Goal: Information Seeking & Learning: Learn about a topic

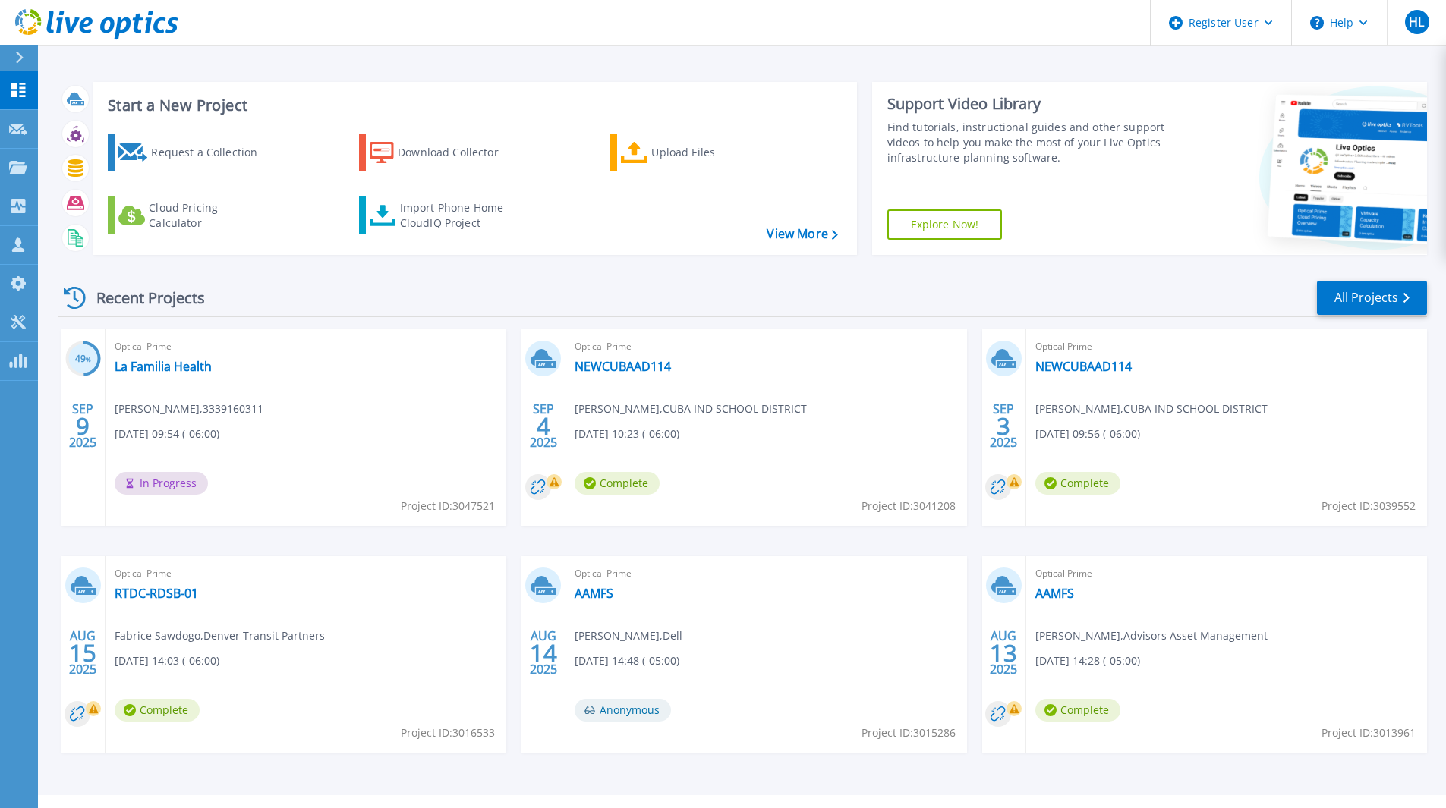
click at [193, 351] on span "Optical Prime" at bounding box center [306, 346] width 383 height 17
click at [182, 363] on link "La Familia Health" at bounding box center [163, 366] width 97 height 15
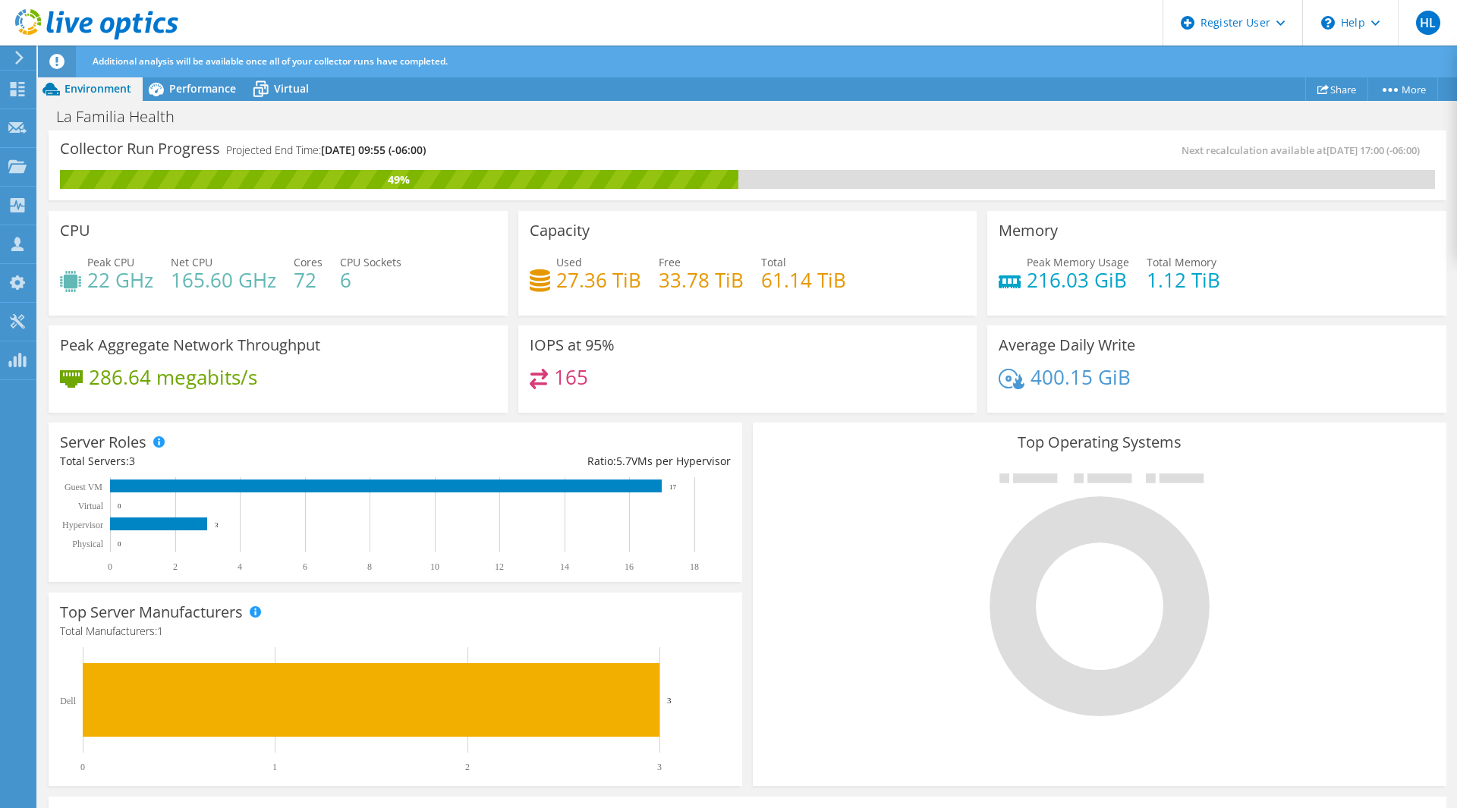
scroll to position [76, 0]
drag, startPoint x: 1041, startPoint y: 266, endPoint x: 931, endPoint y: 243, distance: 112.4
click at [1018, 256] on div "Peak Memory Usage 216.03 GiB" at bounding box center [1064, 271] width 131 height 34
click at [342, 306] on div "CPU Peak CPU 22 GHz Net CPU 165.60 GHz Cores 72 CPU Sockets 6" at bounding box center [278, 263] width 459 height 105
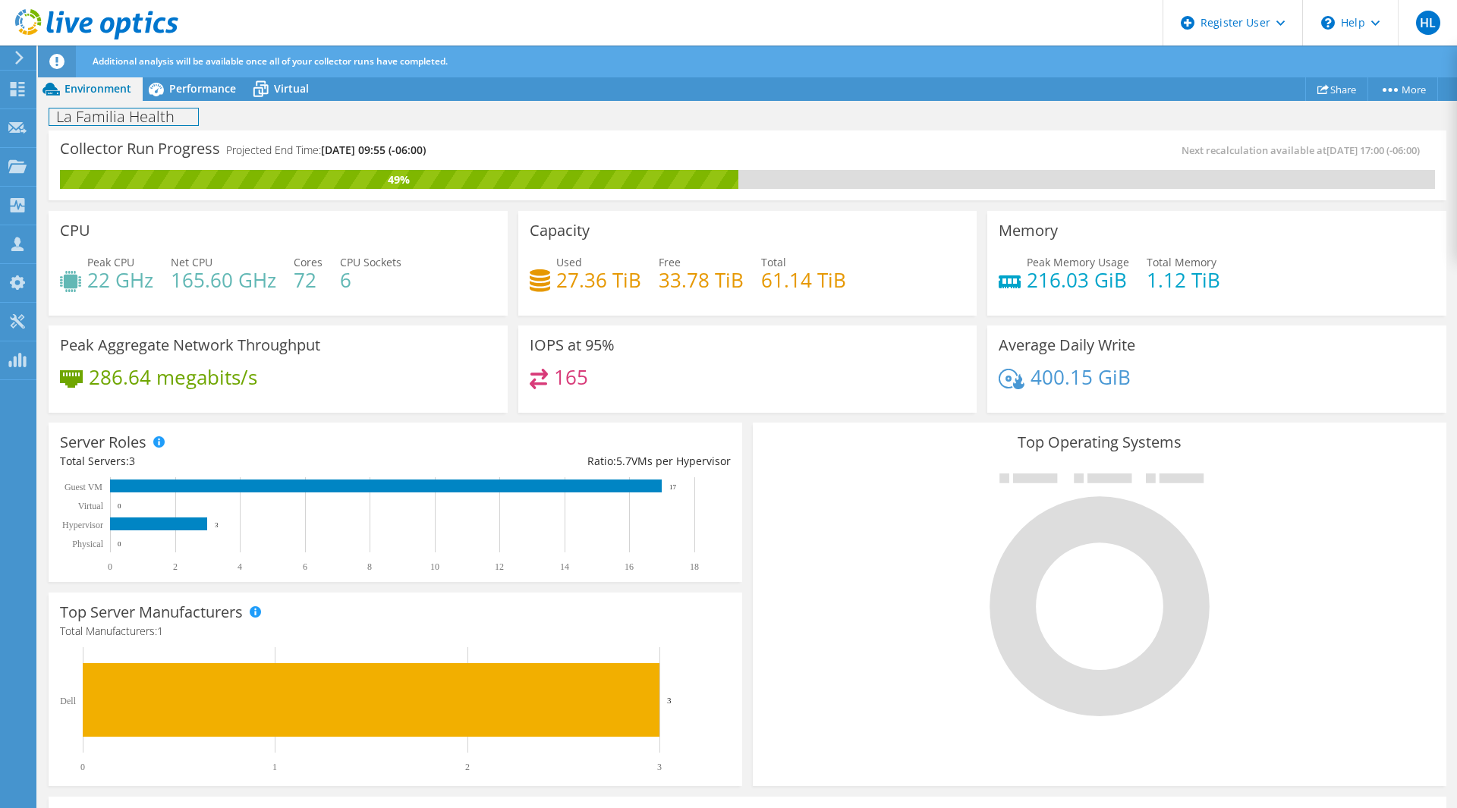
click at [198, 110] on div "La Familia Health Print" at bounding box center [747, 116] width 1419 height 28
click at [196, 103] on div "La Familia Health Print" at bounding box center [747, 116] width 1419 height 28
click at [196, 96] on div "Performance" at bounding box center [195, 89] width 105 height 24
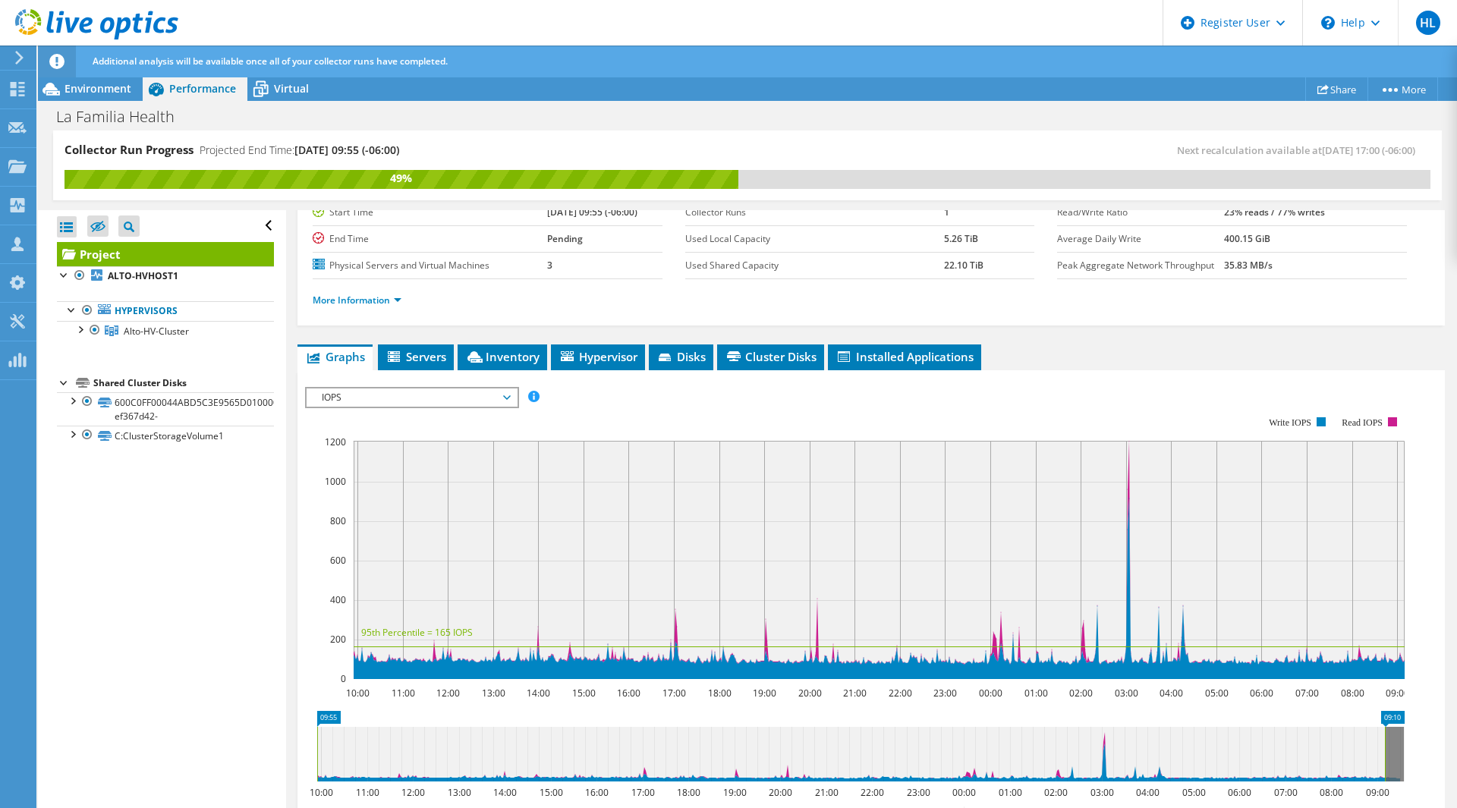
scroll to position [109, 0]
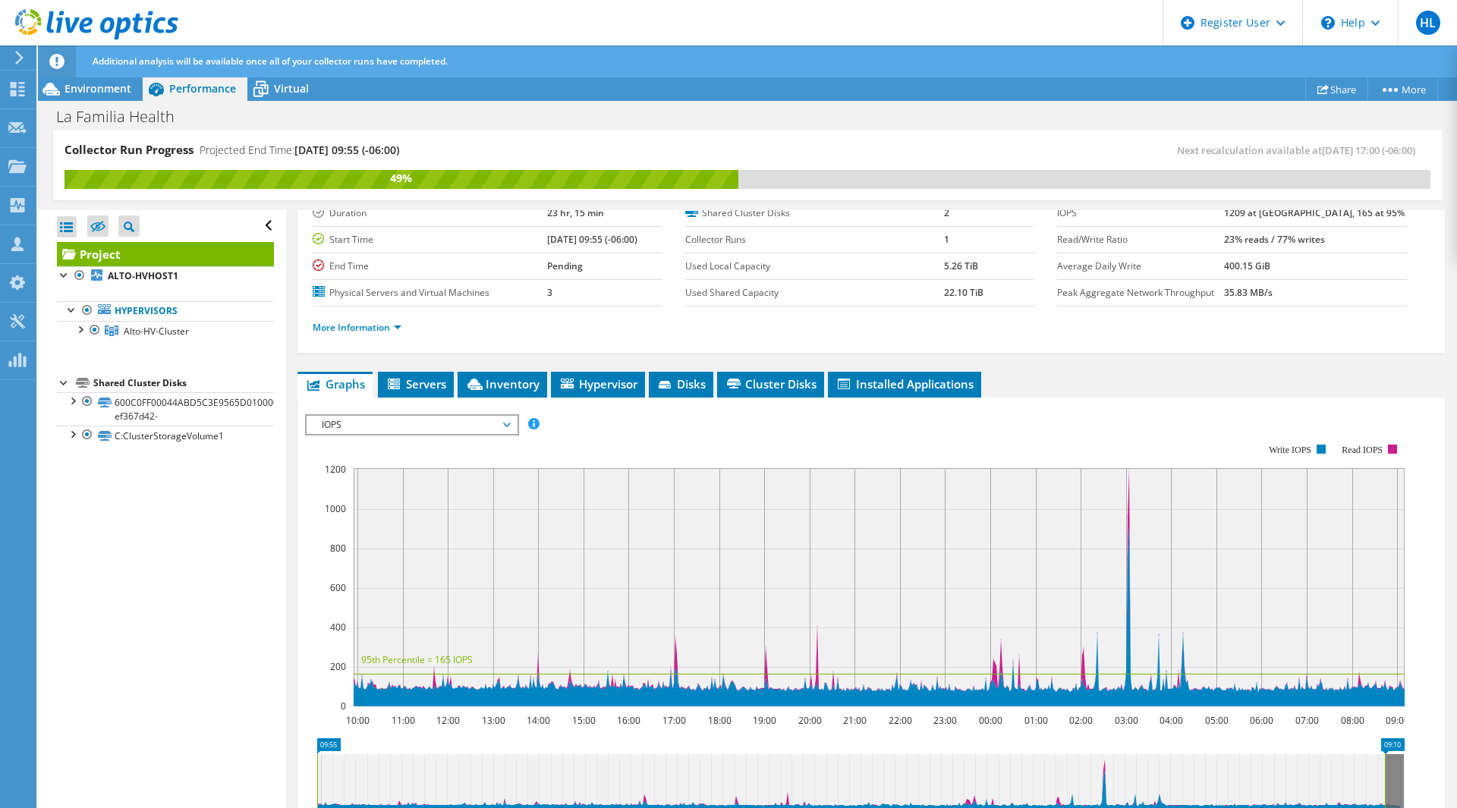
click at [1129, 504] on icon at bounding box center [886, 580] width 1067 height 224
click at [1126, 474] on rect at bounding box center [879, 587] width 1051 height 238
click at [1129, 475] on icon "10:00 11:00 12:00 13:00 14:00 15:00 16:00 17:00 18:00 19:00 20:00 21:00 22:00 2…" at bounding box center [860, 575] width 1111 height 304
click at [1129, 475] on icon at bounding box center [886, 580] width 1067 height 224
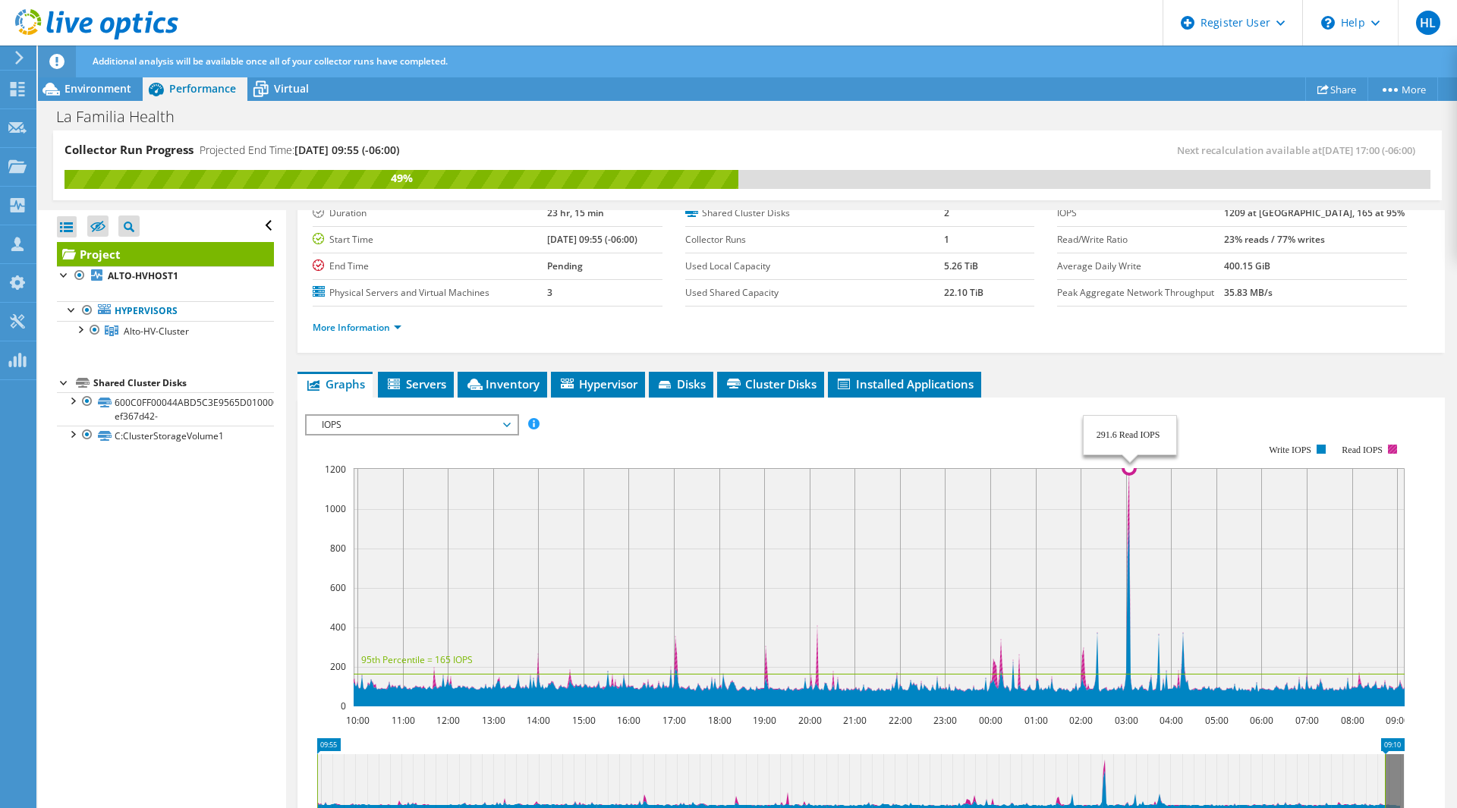
click at [1129, 475] on icon at bounding box center [886, 580] width 1067 height 224
click at [413, 416] on span "IOPS" at bounding box center [411, 425] width 195 height 18
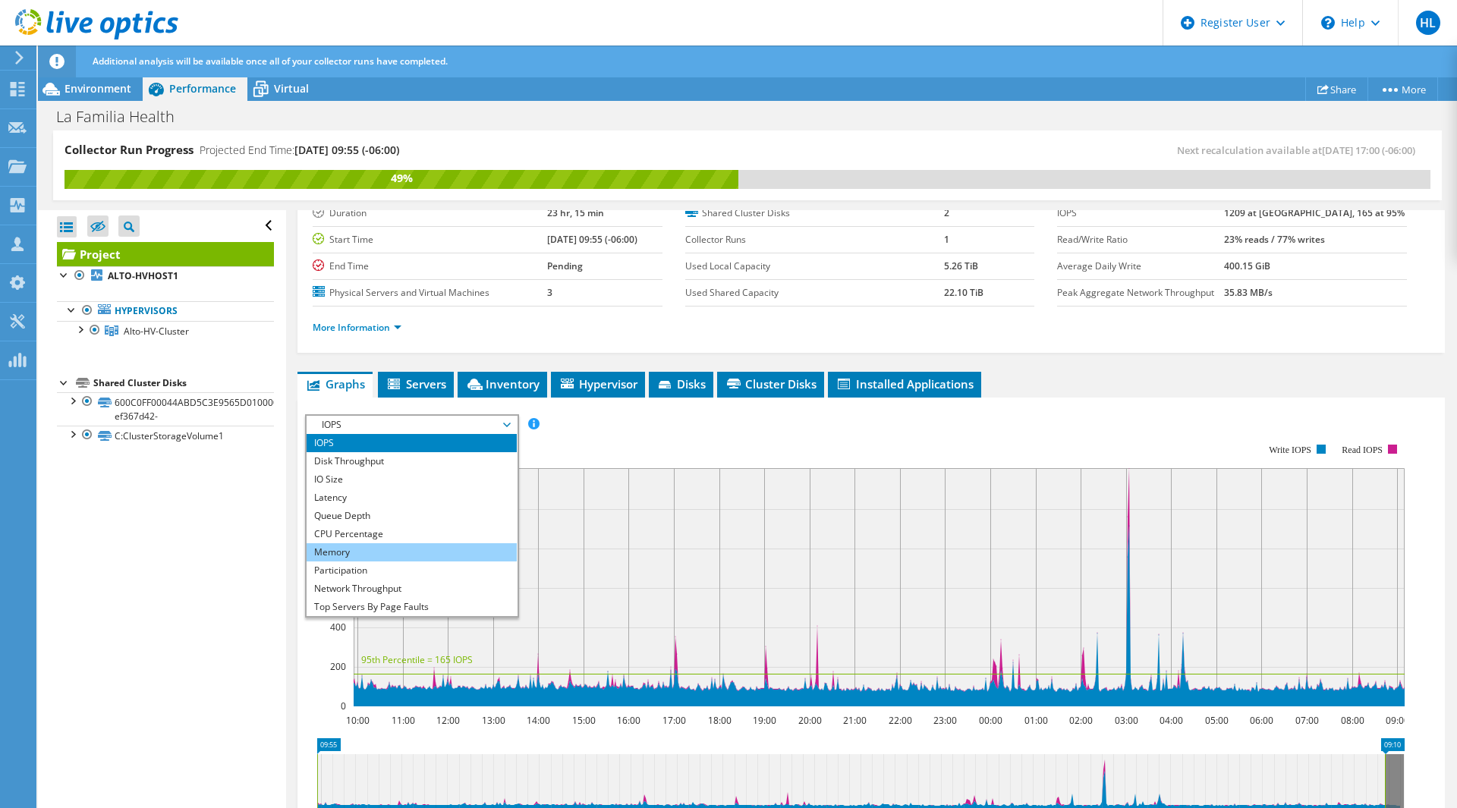
scroll to position [55, 0]
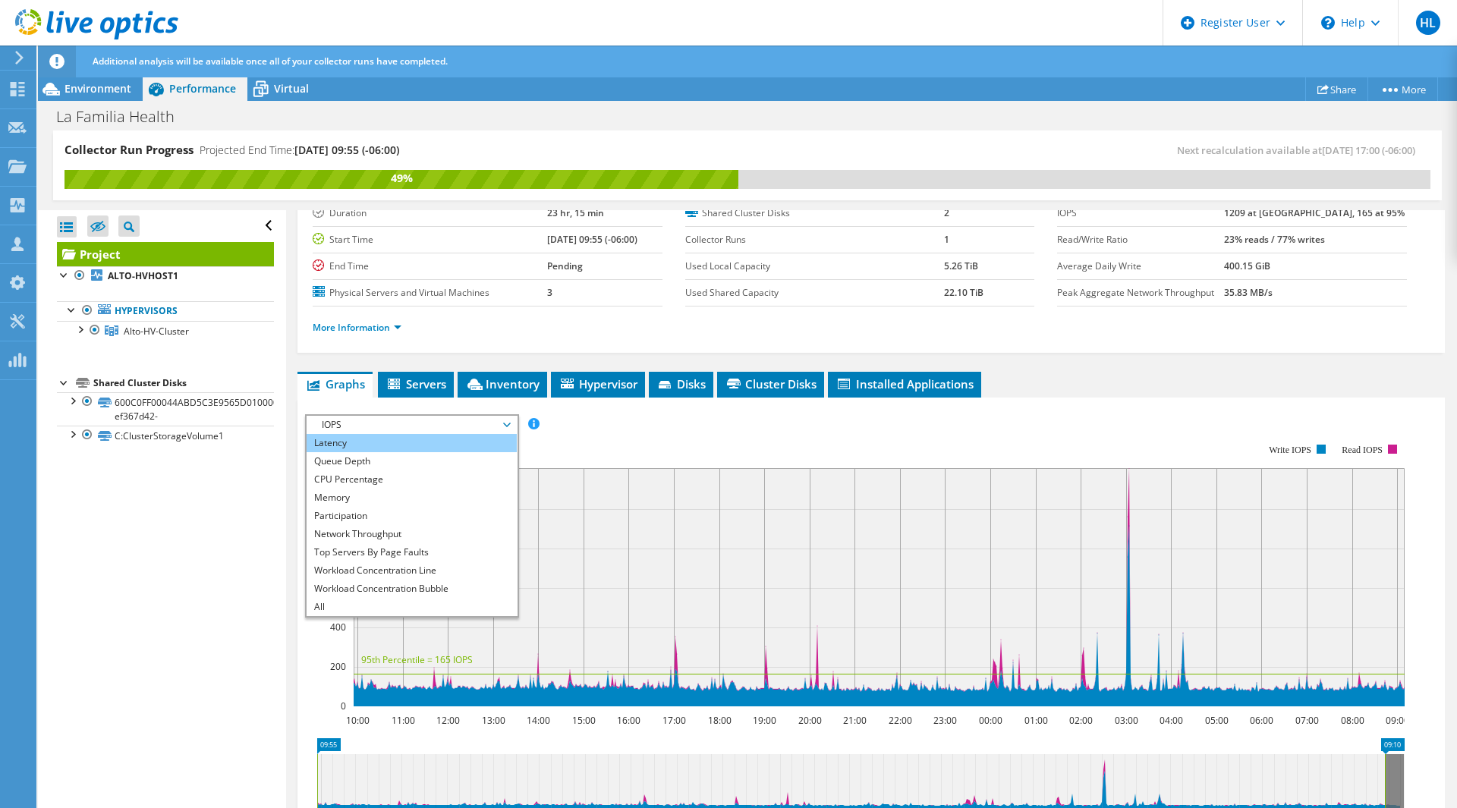
click at [368, 442] on li "Latency" at bounding box center [412, 443] width 210 height 18
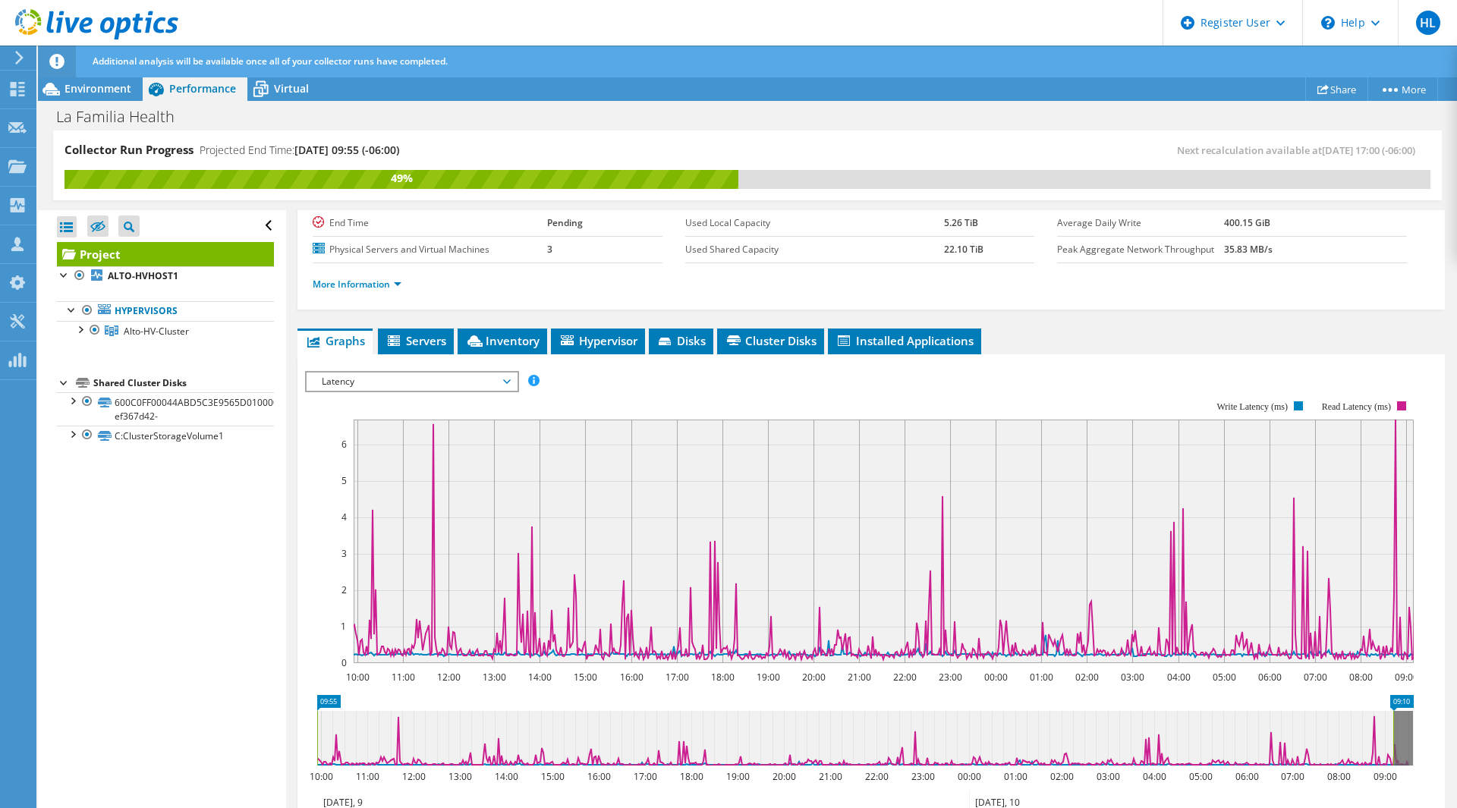
scroll to position [184, 0]
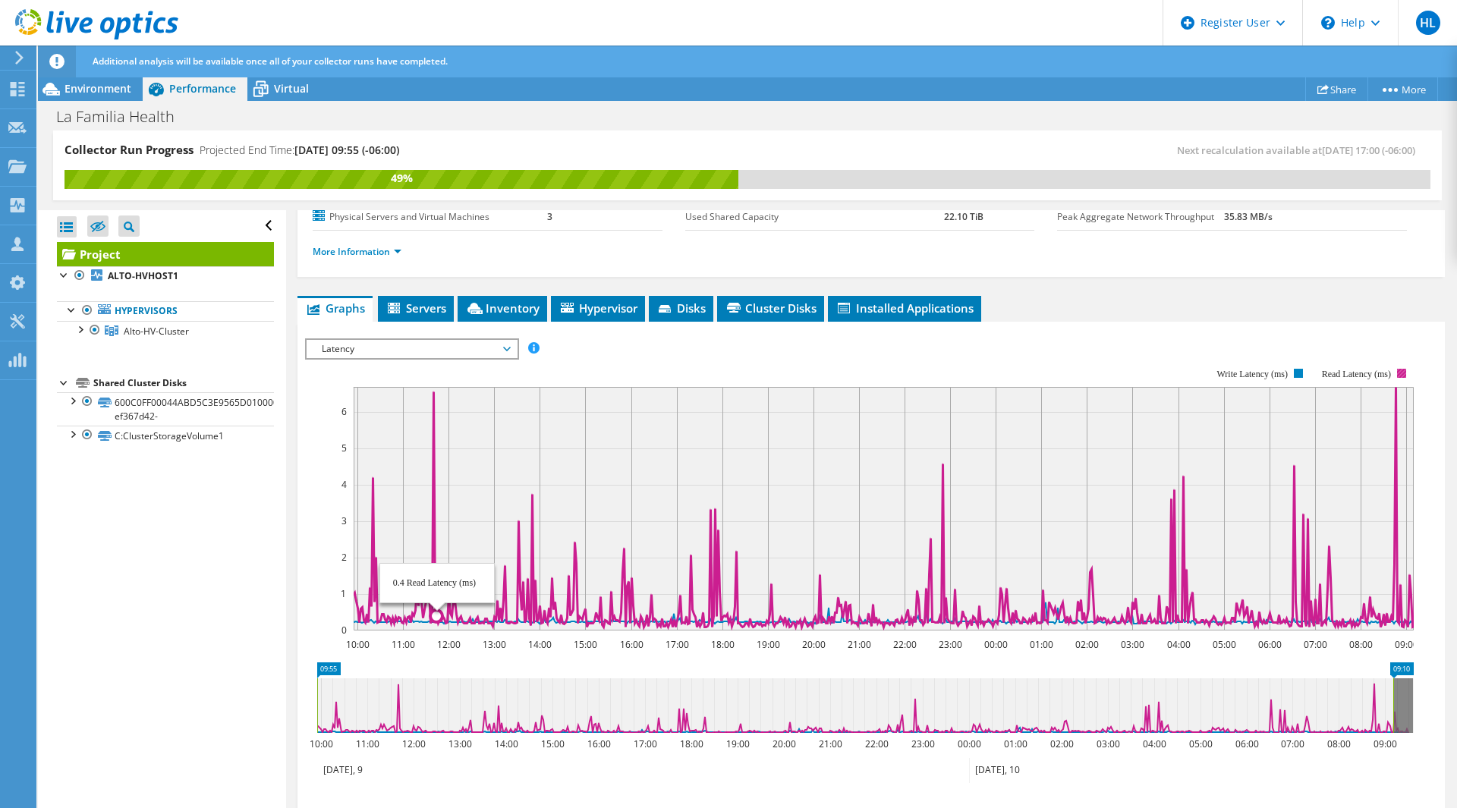
click at [432, 468] on icon at bounding box center [891, 507] width 1076 height 240
click at [1397, 408] on icon at bounding box center [891, 507] width 1076 height 240
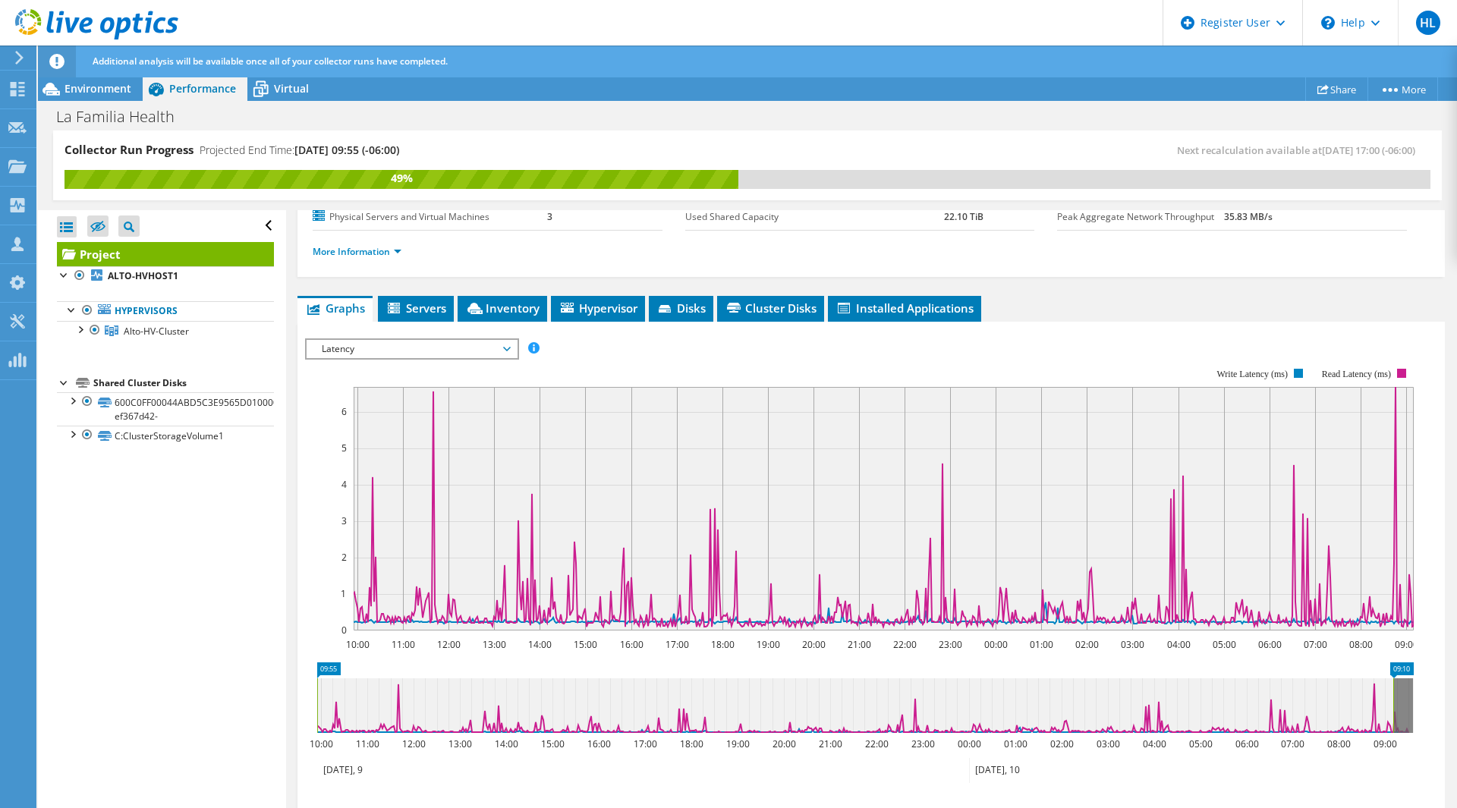
drag, startPoint x: 458, startPoint y: 372, endPoint x: 447, endPoint y: 361, distance: 15.6
click at [456, 372] on rect at bounding box center [859, 500] width 1109 height 304
click at [447, 361] on rect at bounding box center [859, 500] width 1109 height 304
click at [422, 354] on span "Latency" at bounding box center [411, 349] width 195 height 18
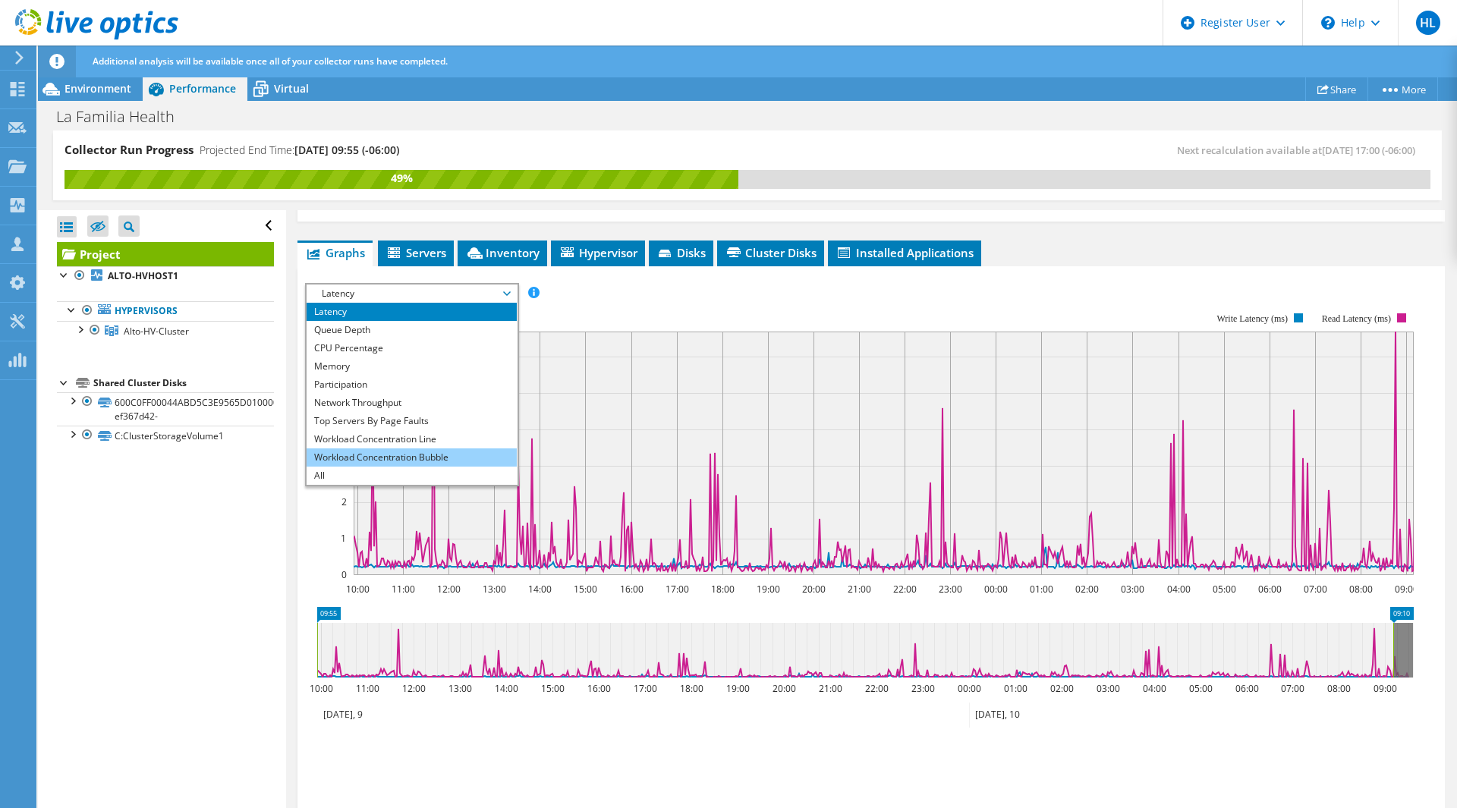
scroll to position [260, 0]
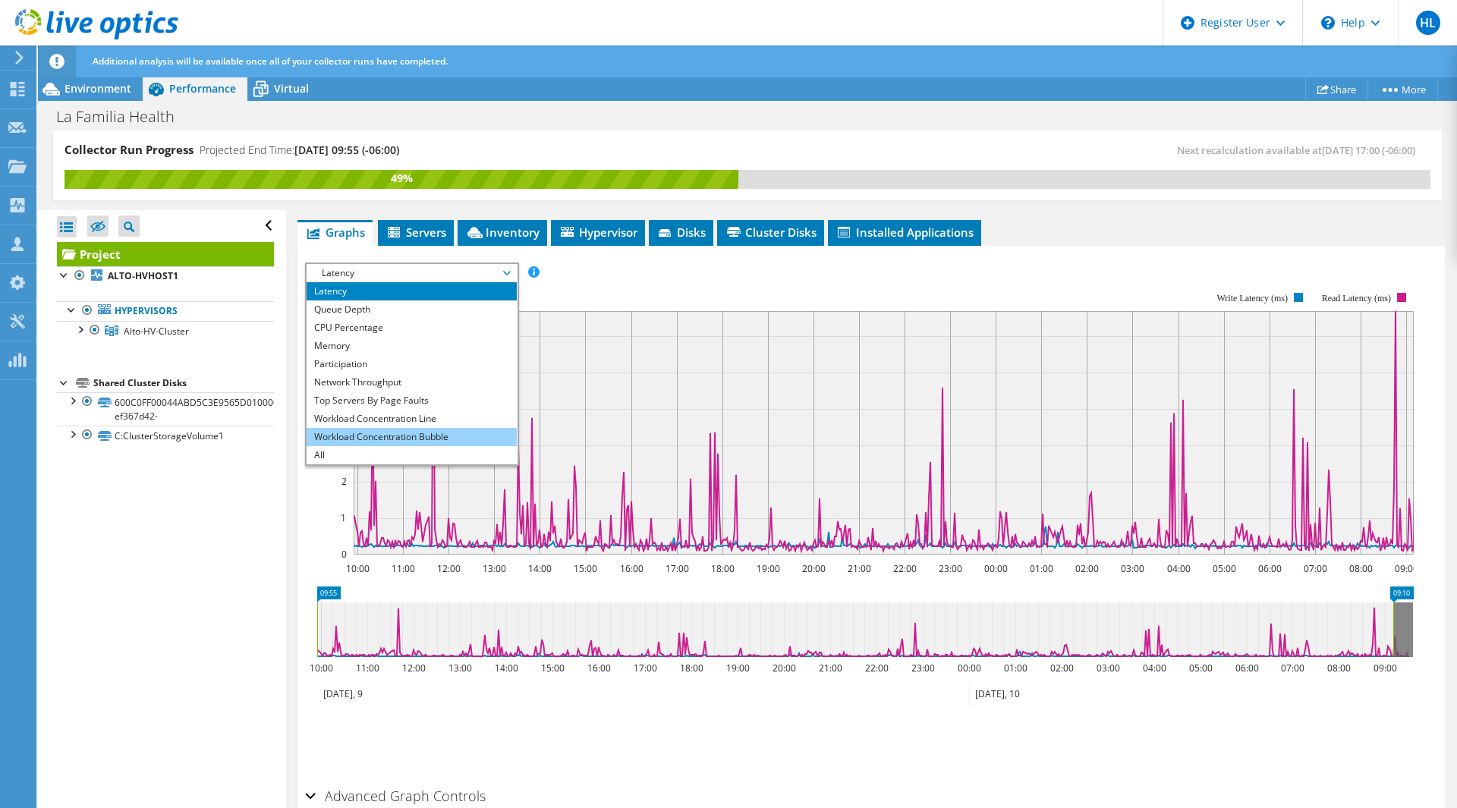
click at [419, 440] on li "Workload Concentration Bubble" at bounding box center [412, 437] width 210 height 18
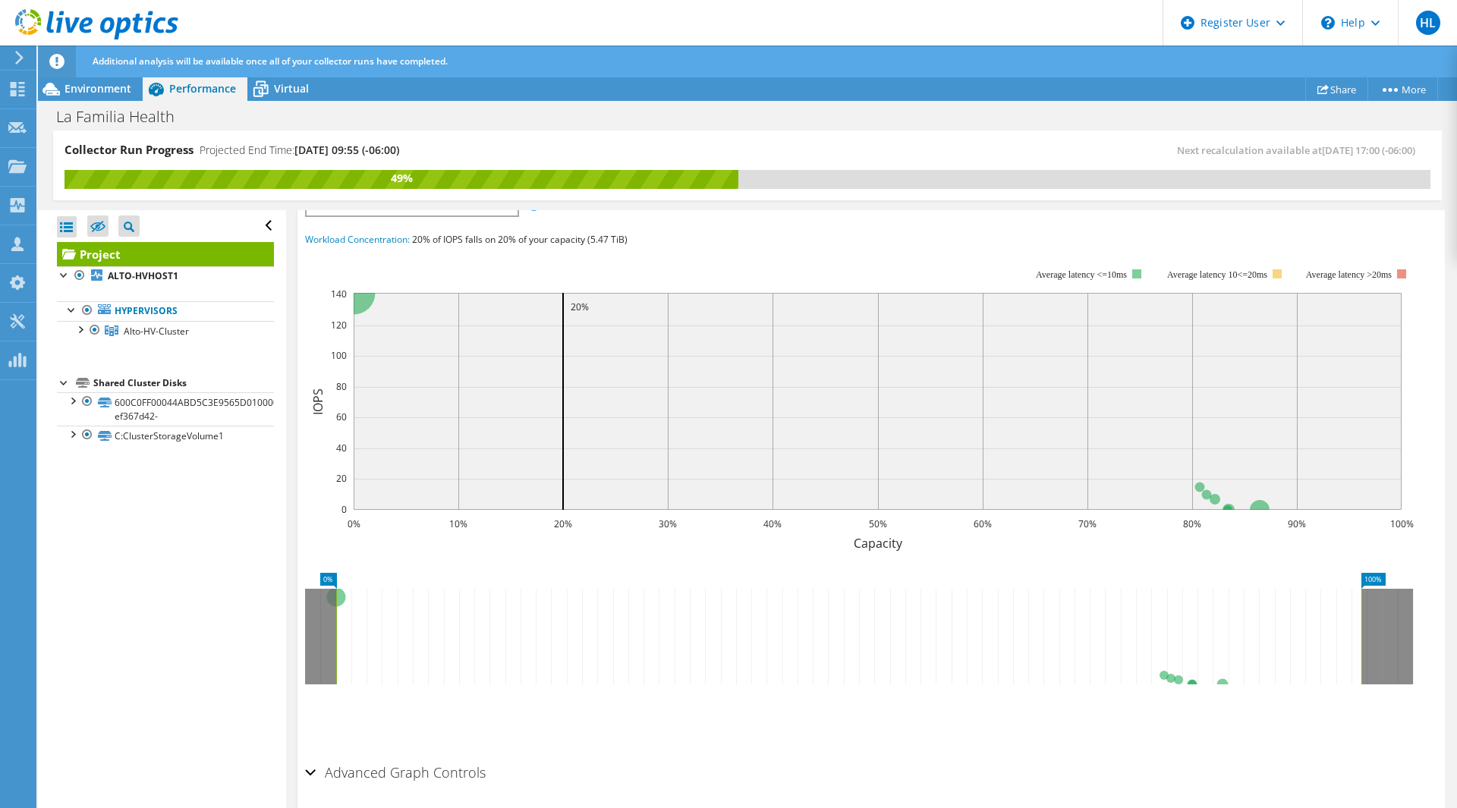
scroll to position [304, 0]
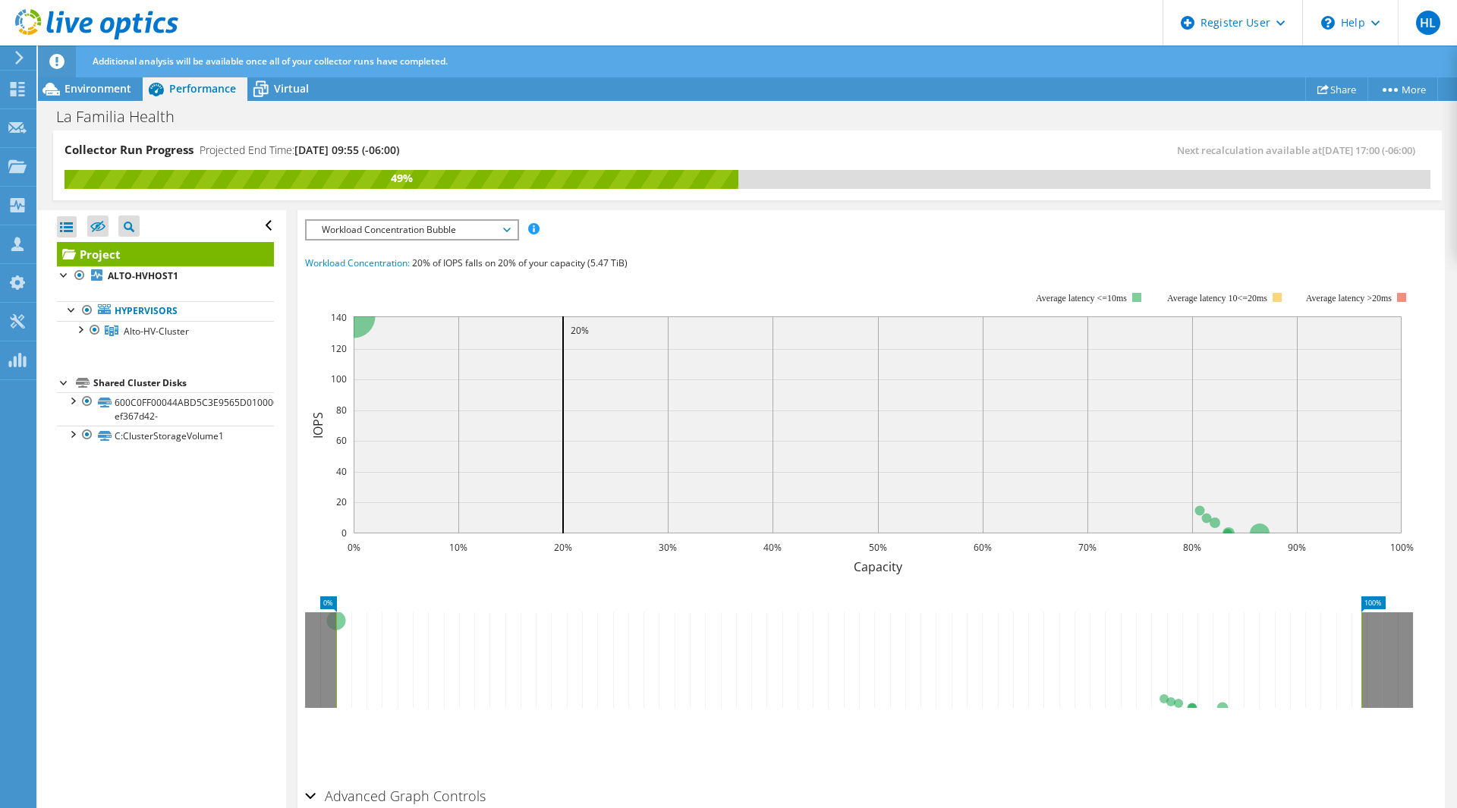
click at [376, 205] on div "Collector Run Progress Projected End Time: [DATE] 09:55 (-06:00) Next recalcula…" at bounding box center [747, 173] width 1419 height 85
click at [376, 224] on span "Workload Concentration Bubble" at bounding box center [411, 230] width 195 height 18
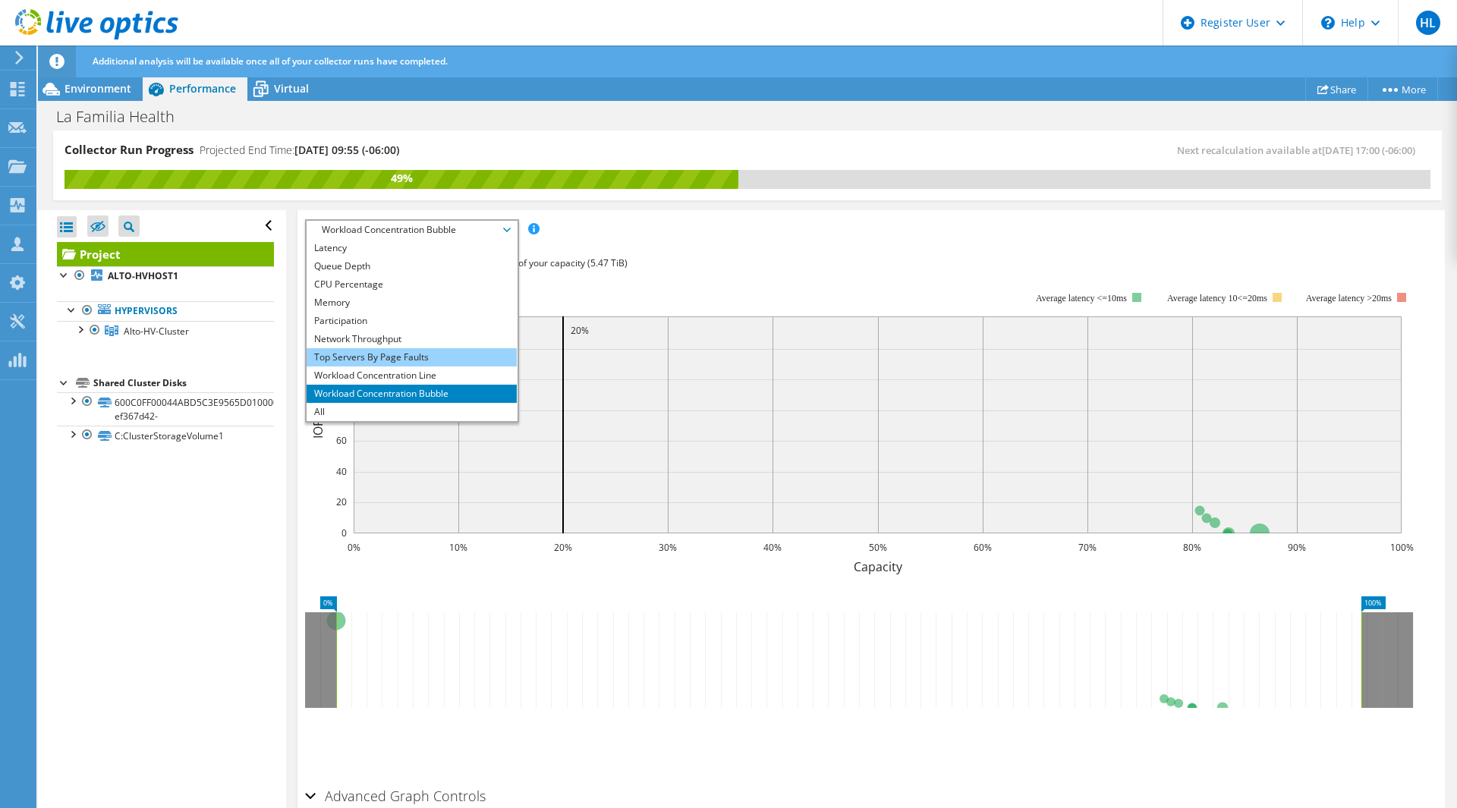
scroll to position [379, 0]
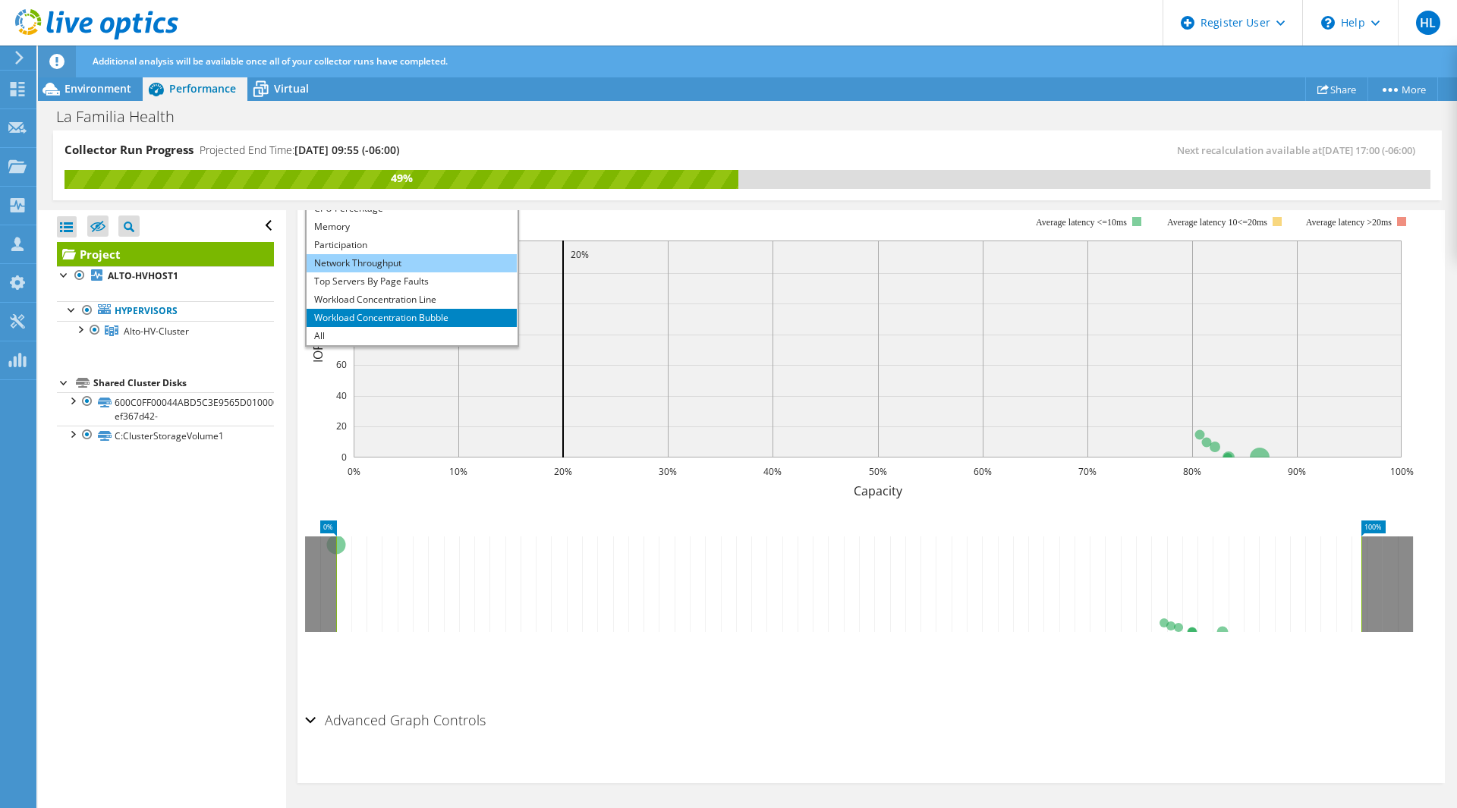
click at [357, 265] on li "Network Throughput" at bounding box center [412, 263] width 210 height 18
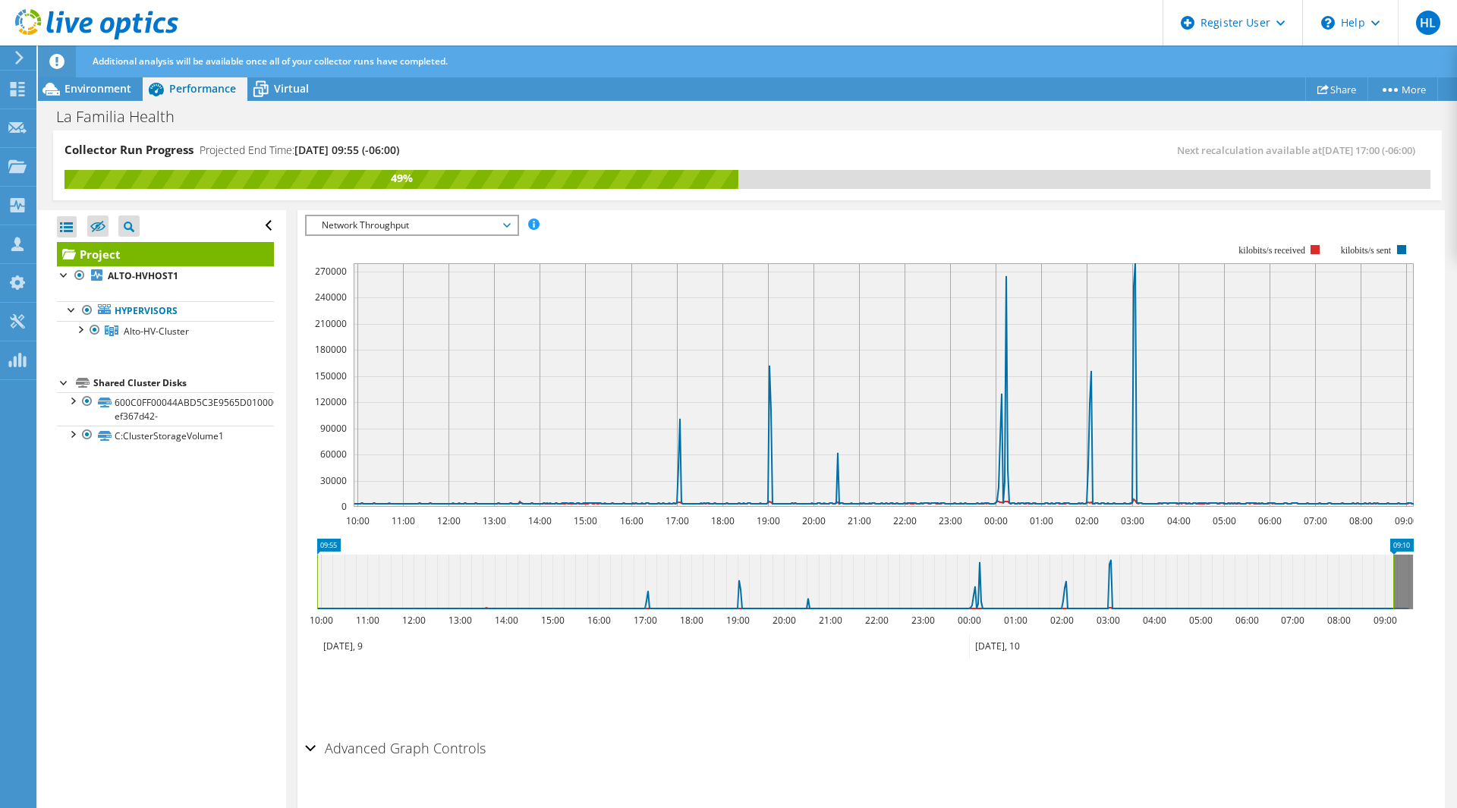
scroll to position [260, 0]
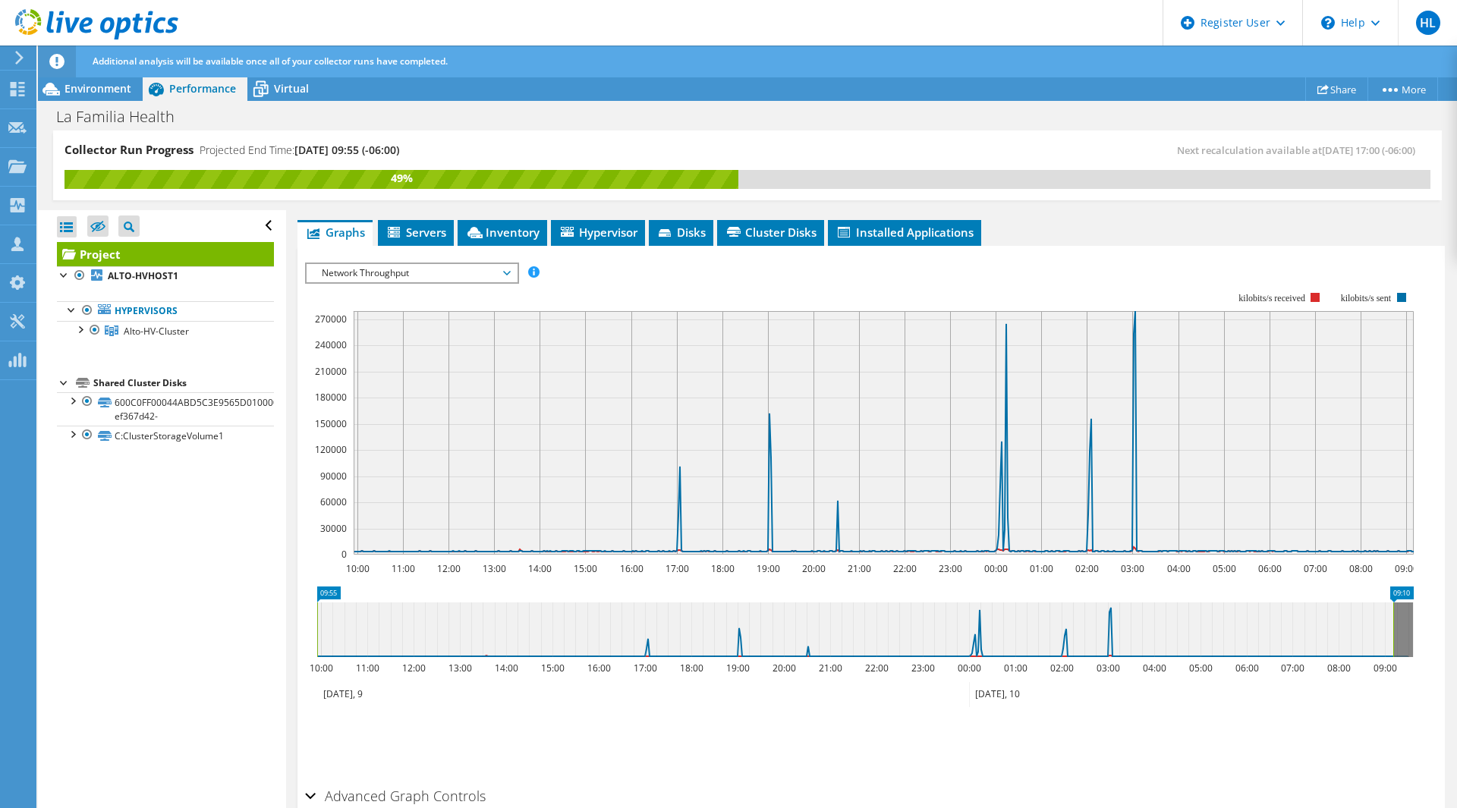
click at [411, 267] on span "Network Throughput" at bounding box center [411, 273] width 195 height 18
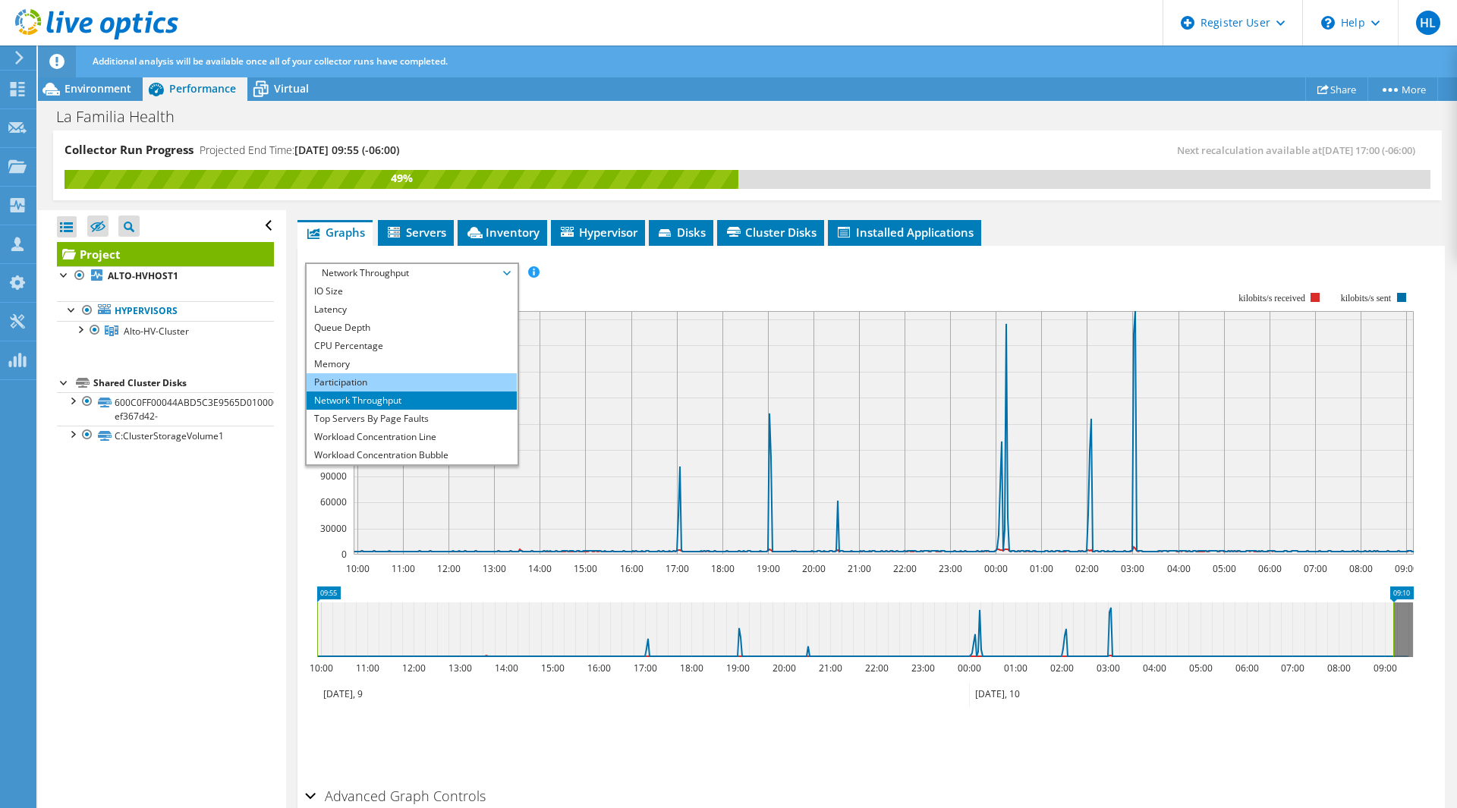
scroll to position [55, 0]
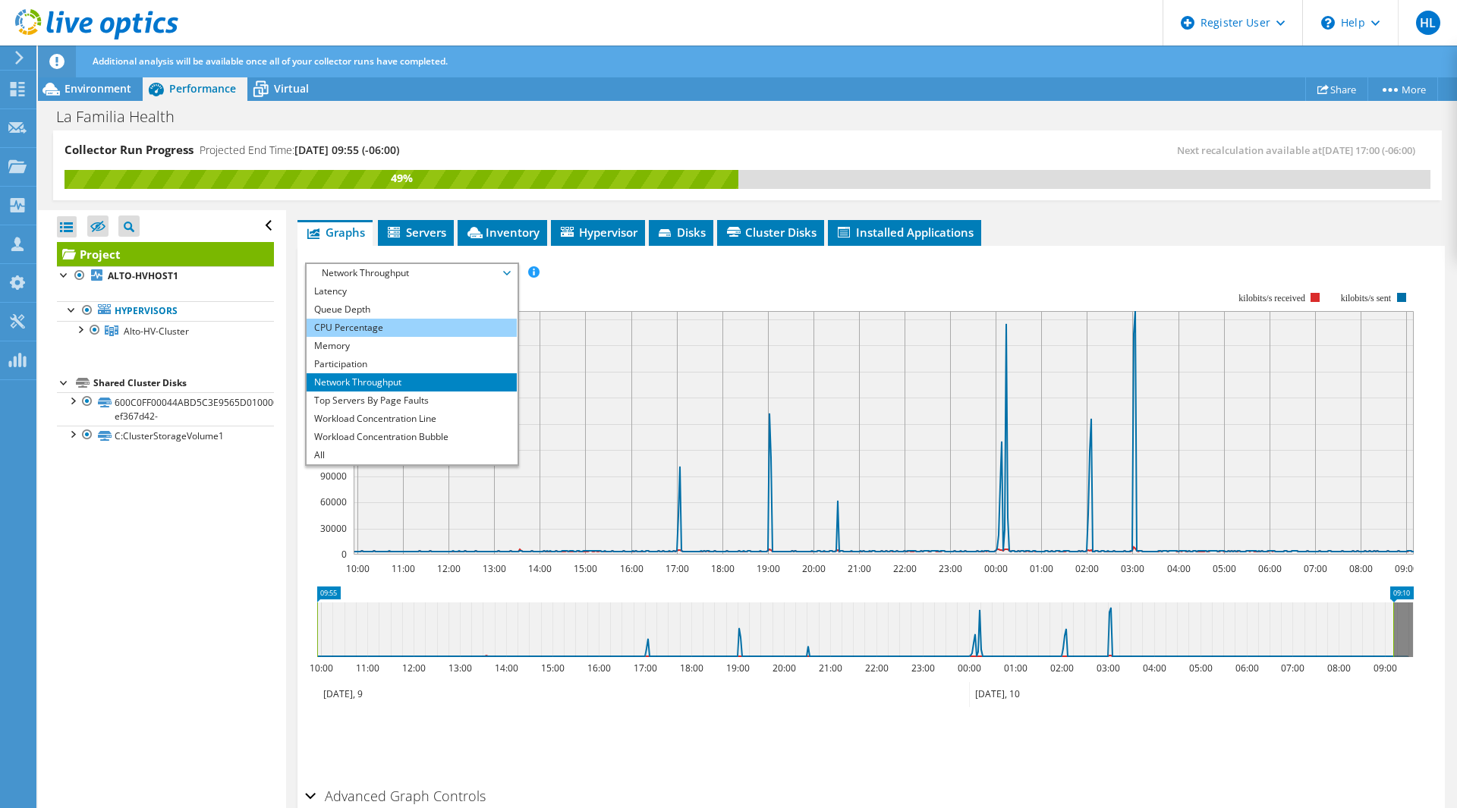
click at [374, 329] on li "CPU Percentage" at bounding box center [412, 328] width 210 height 18
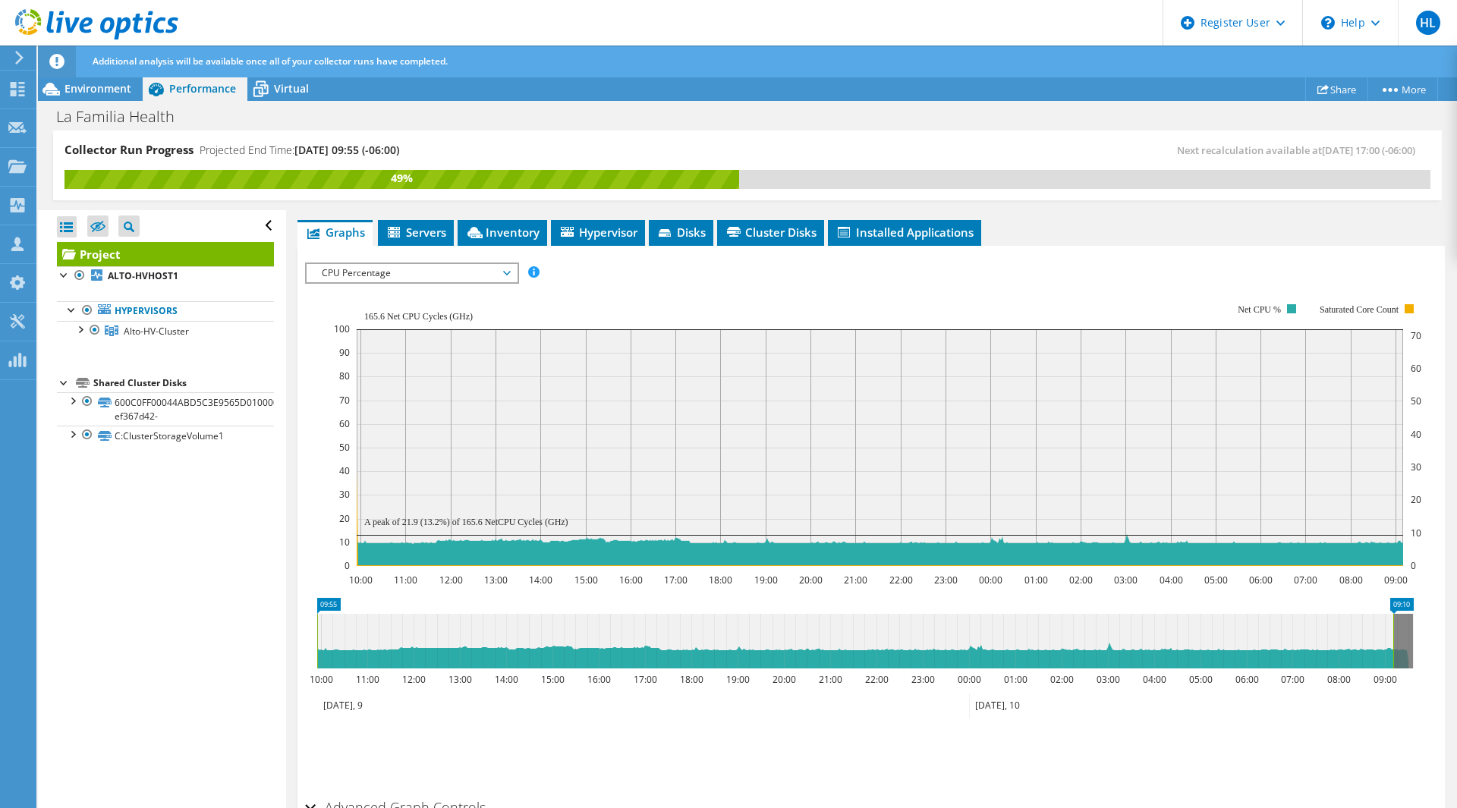
click at [361, 272] on span "CPU Percentage" at bounding box center [411, 273] width 195 height 18
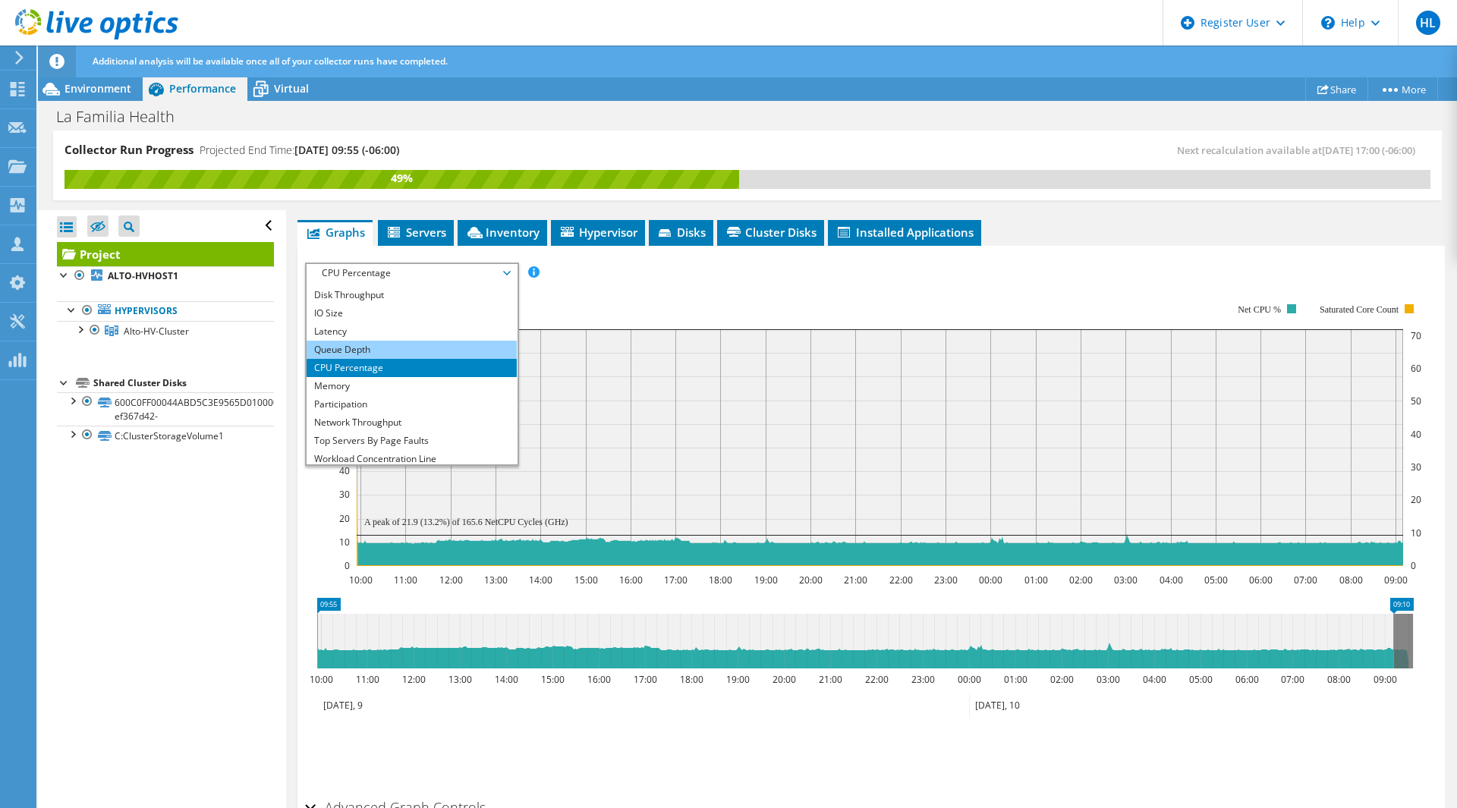
scroll to position [0, 0]
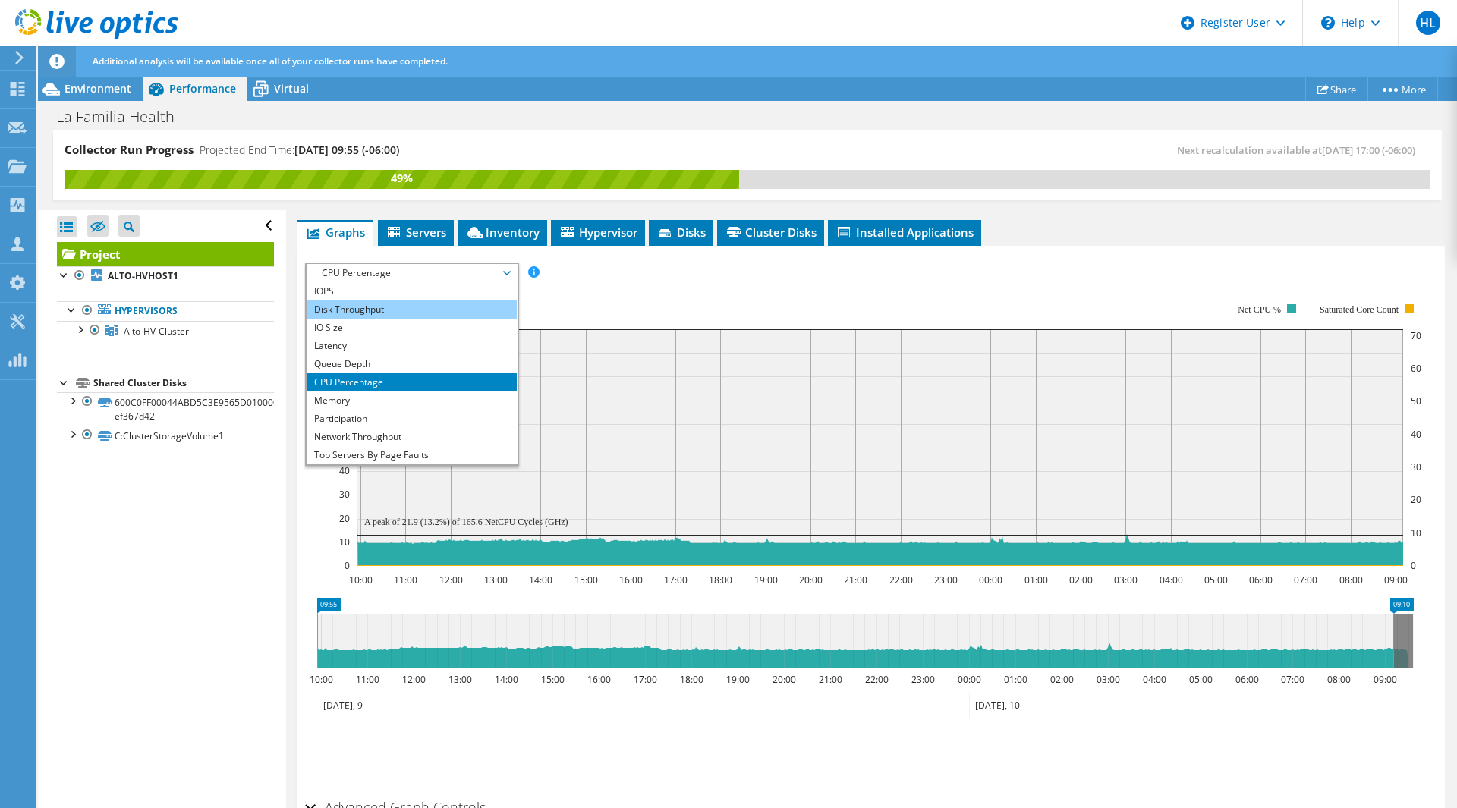
click at [326, 304] on li "Disk Throughput" at bounding box center [412, 310] width 210 height 18
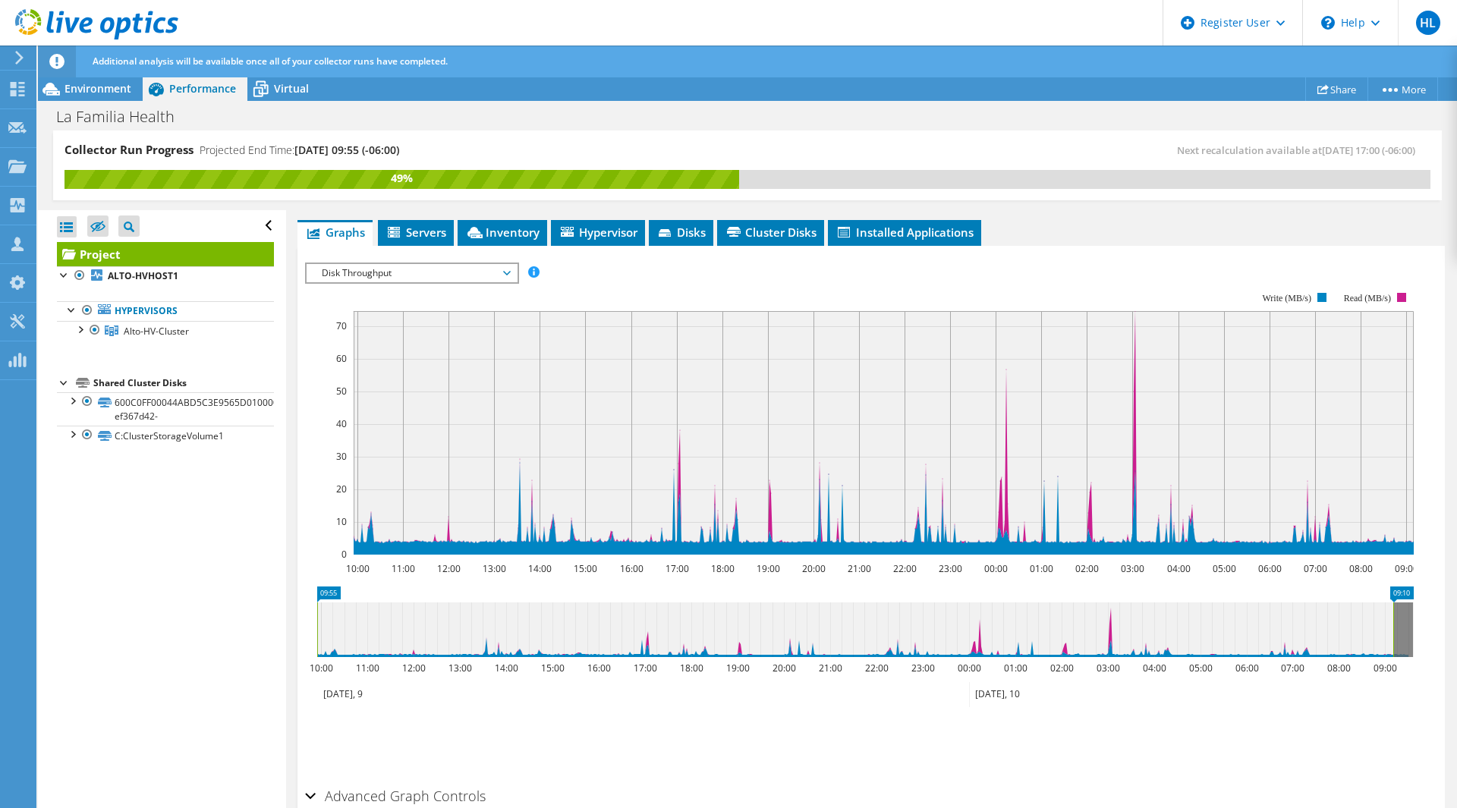
click at [345, 278] on span "Disk Throughput" at bounding box center [411, 273] width 195 height 18
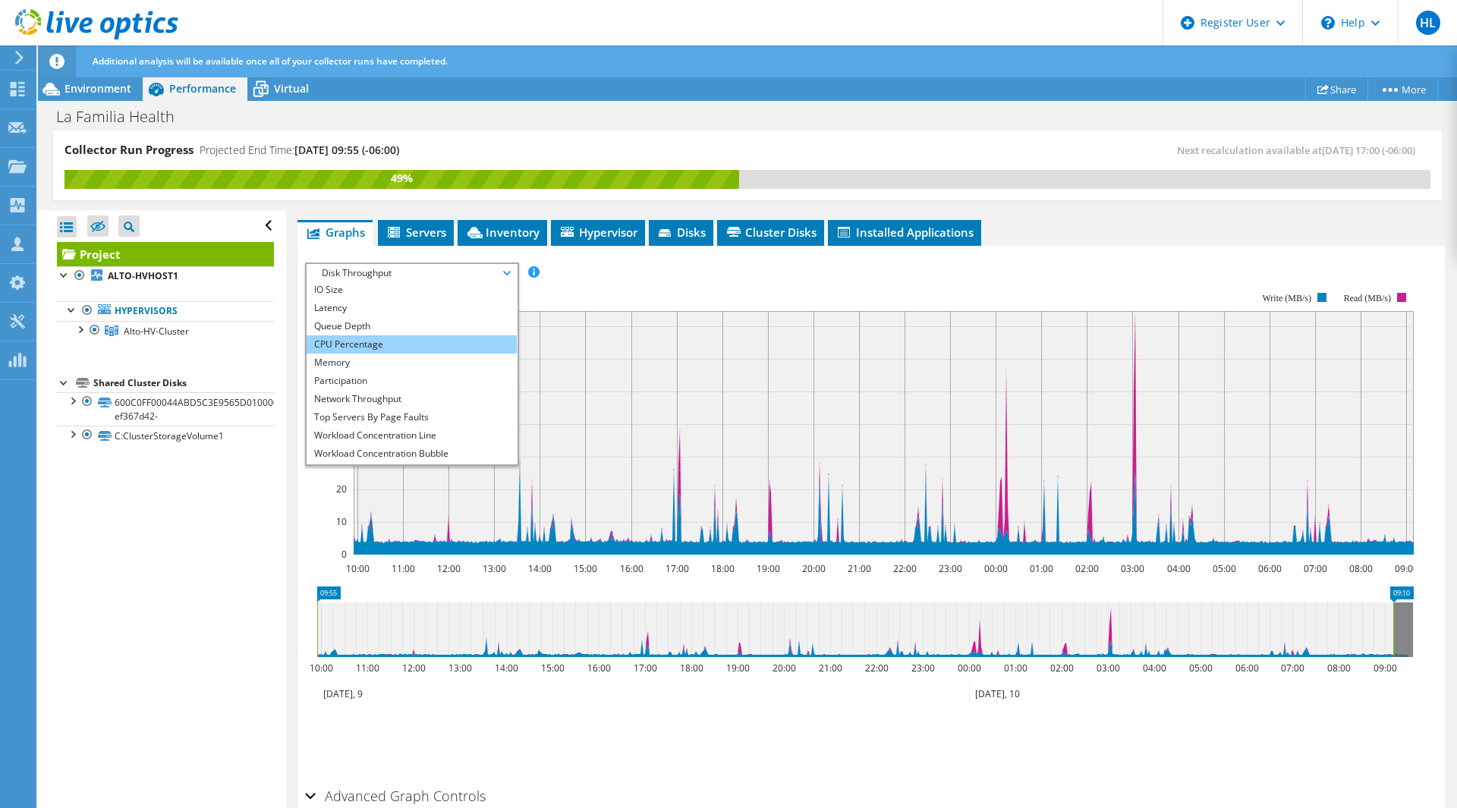
scroll to position [55, 0]
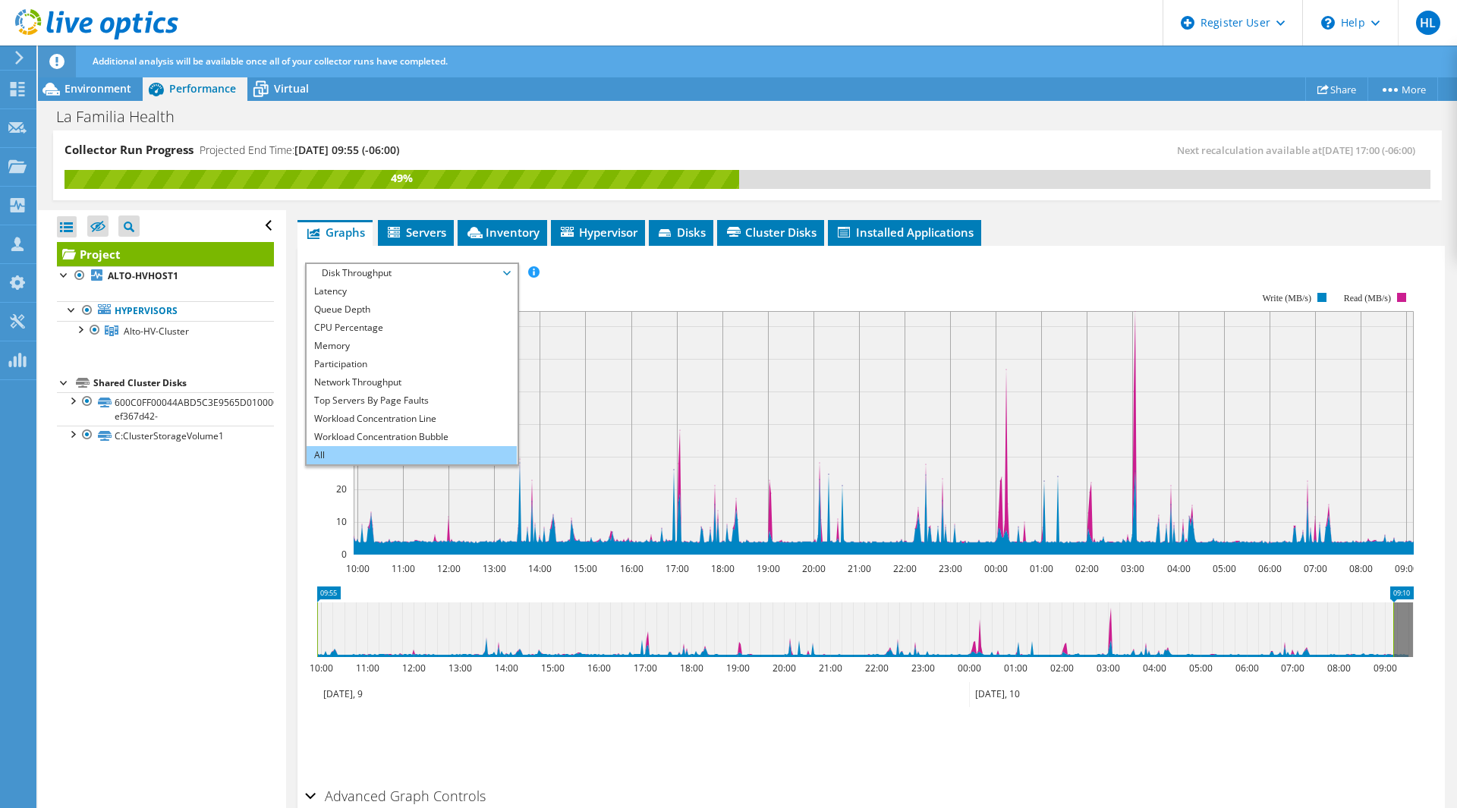
click at [367, 452] on li "All" at bounding box center [412, 455] width 210 height 18
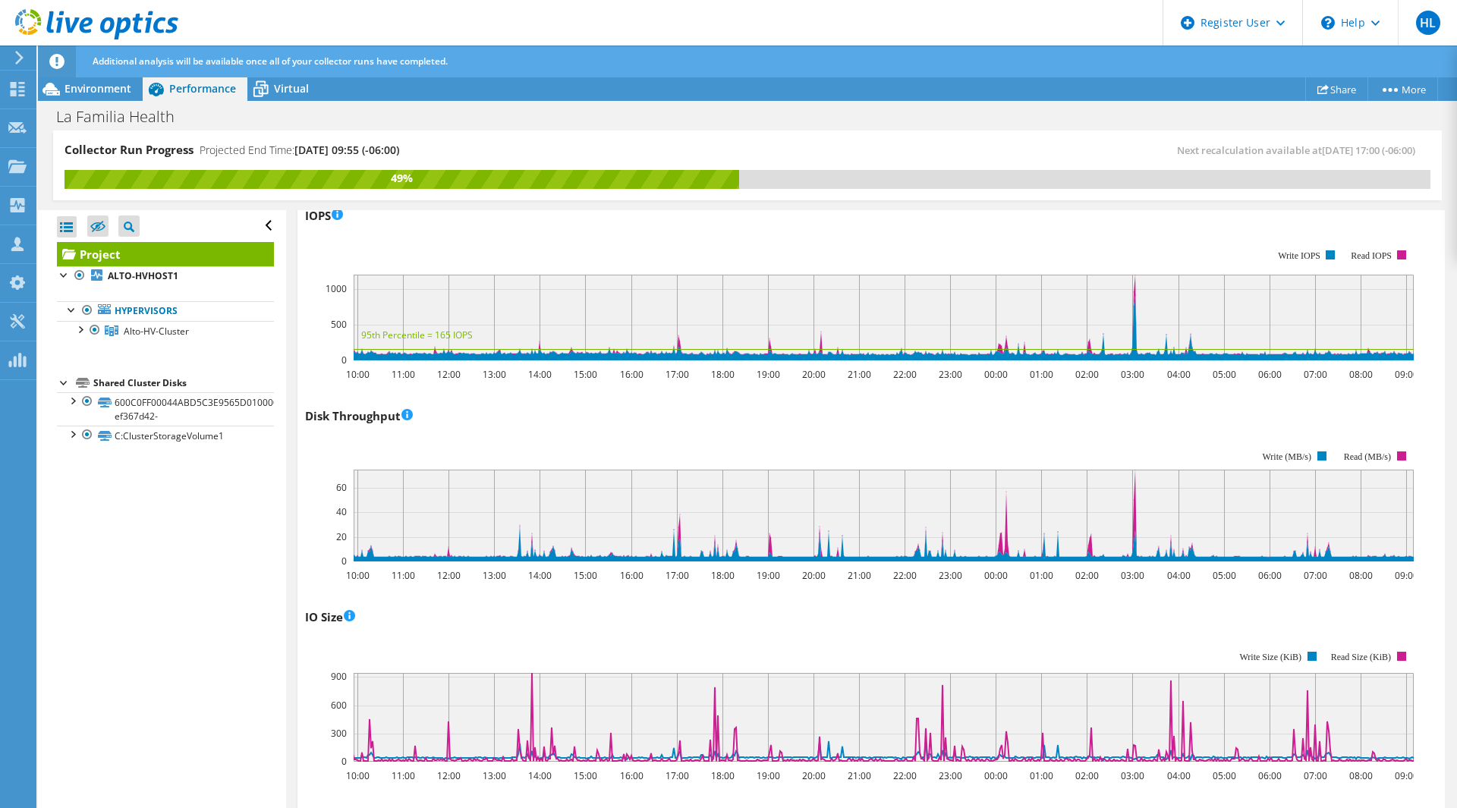
scroll to position [0, 0]
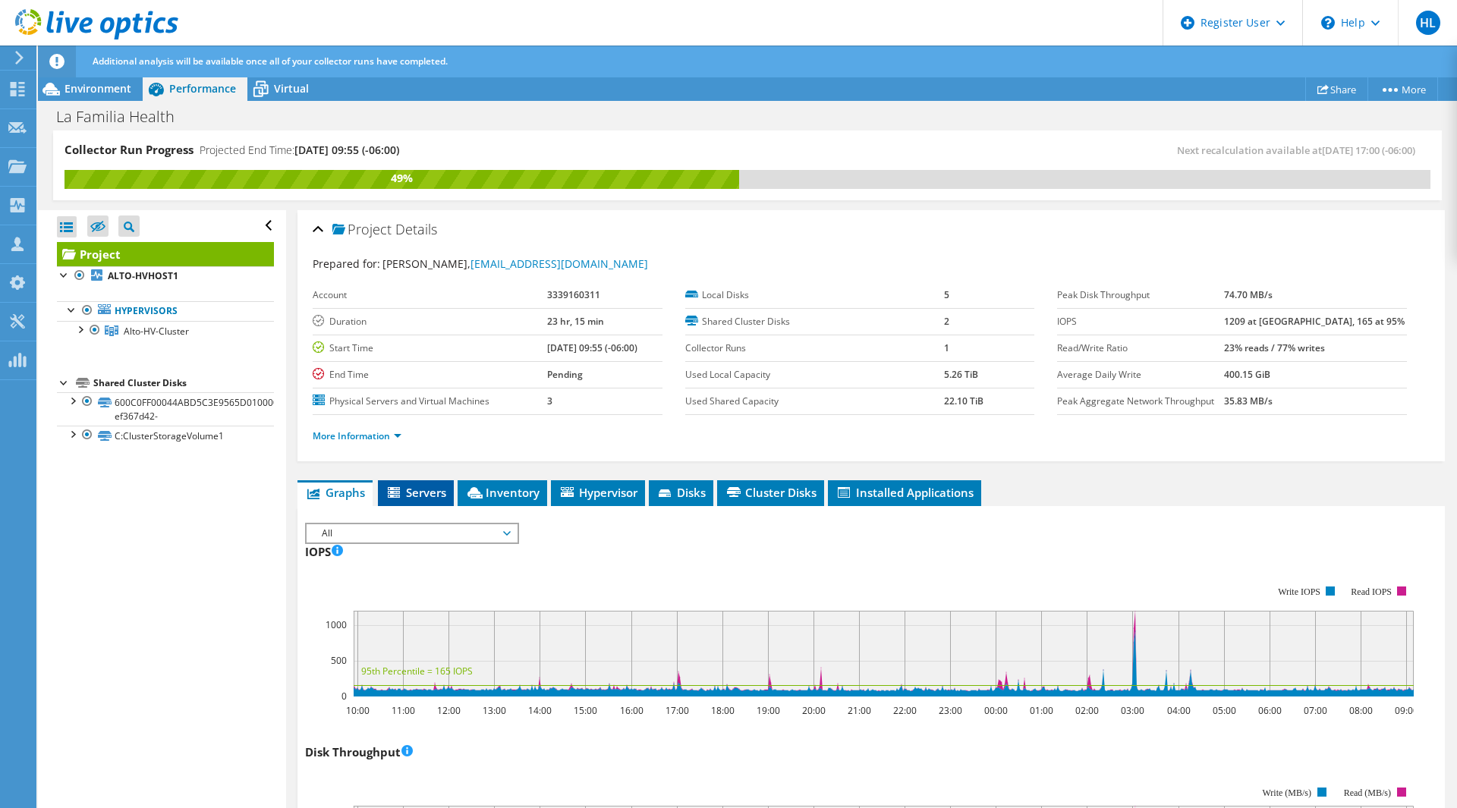
click at [405, 488] on span "Servers" at bounding box center [416, 492] width 61 height 15
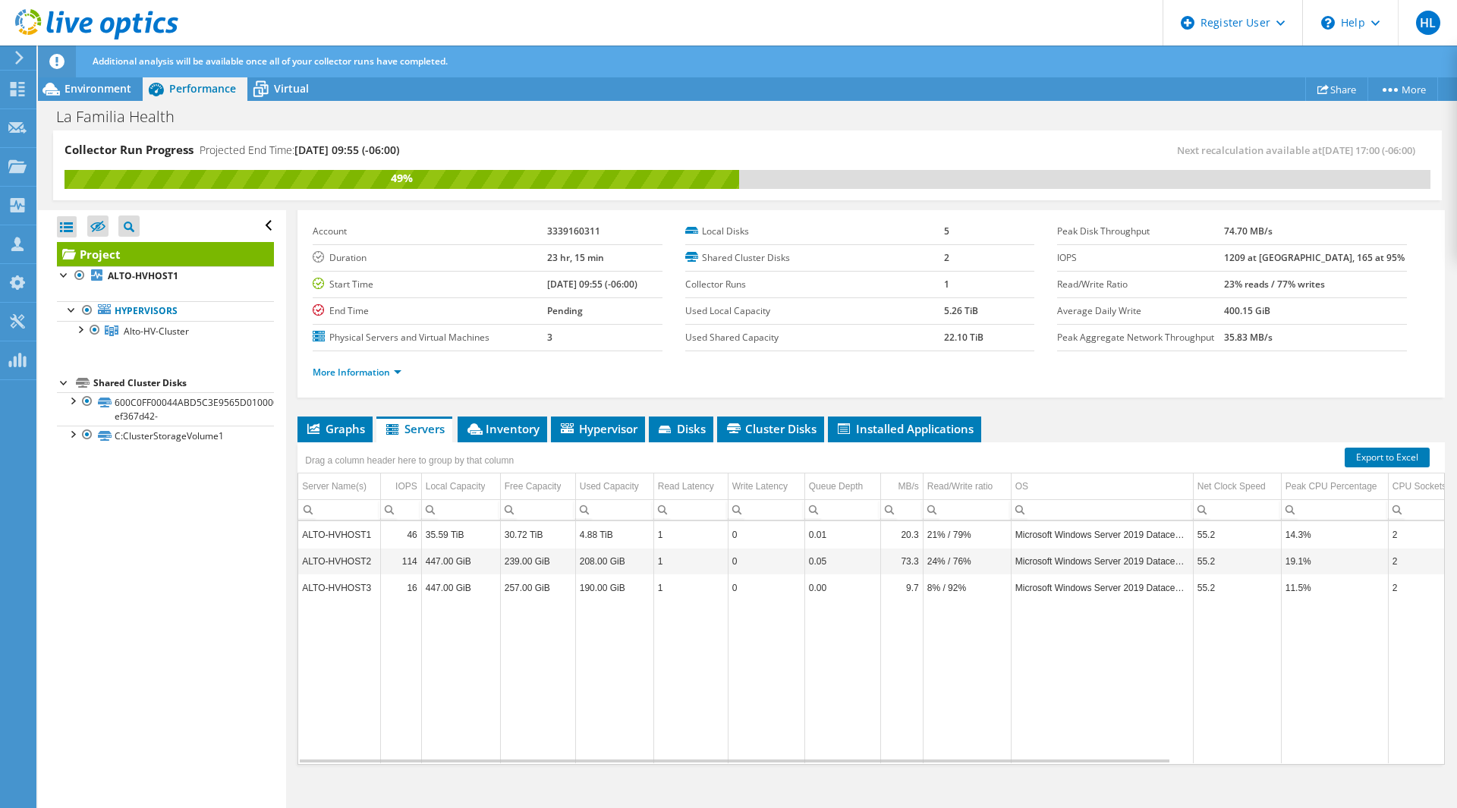
scroll to position [77, 0]
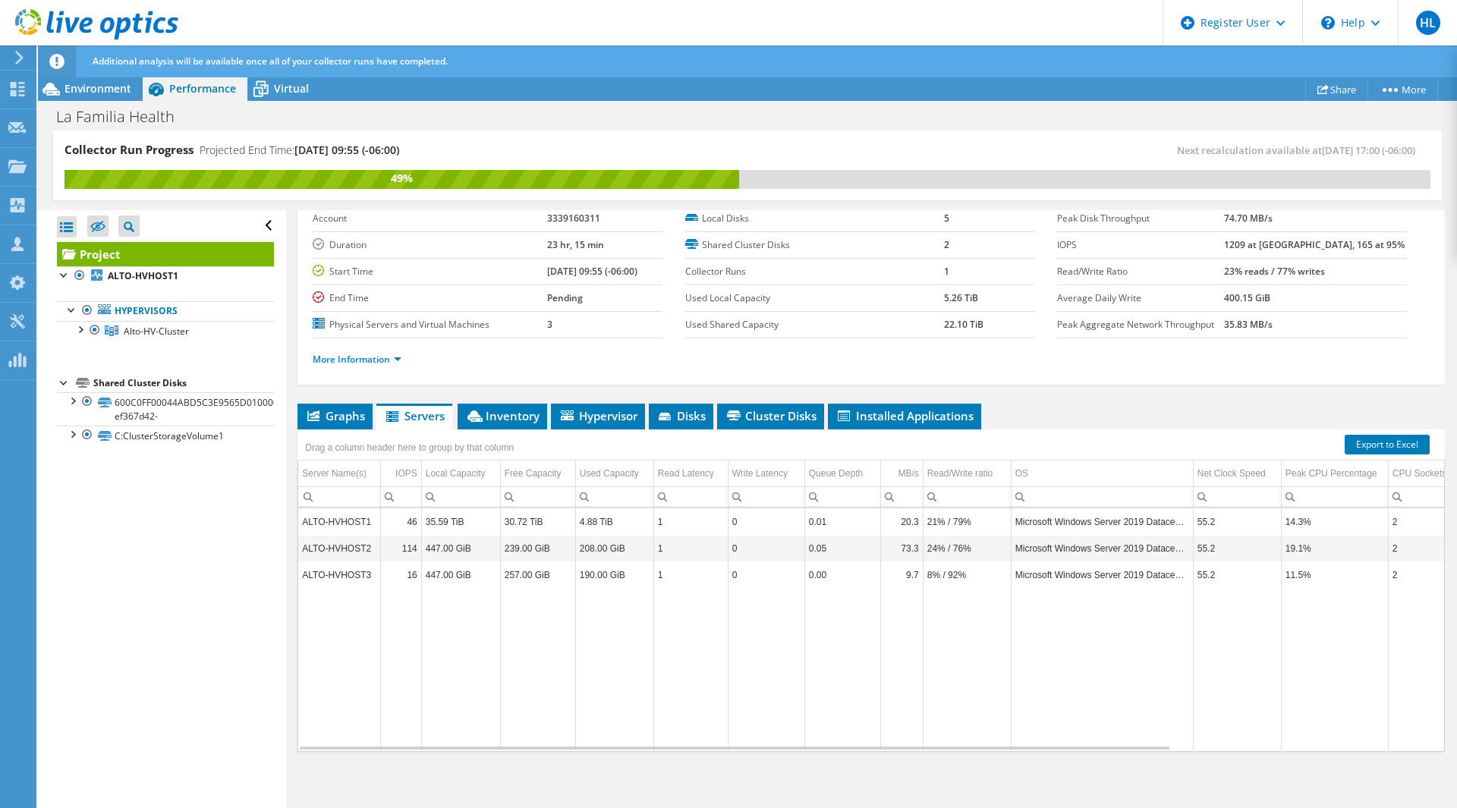
click at [342, 524] on td "ALTO-HVHOST1" at bounding box center [339, 521] width 82 height 27
click at [336, 540] on td "ALTO-HVHOST2" at bounding box center [339, 548] width 82 height 27
click at [1164, 571] on td "Microsoft Windows Server 2019 Datacenter" at bounding box center [1102, 575] width 182 height 27
click at [1147, 571] on td "Microsoft Windows Server 2019 Datacenter" at bounding box center [1102, 575] width 182 height 27
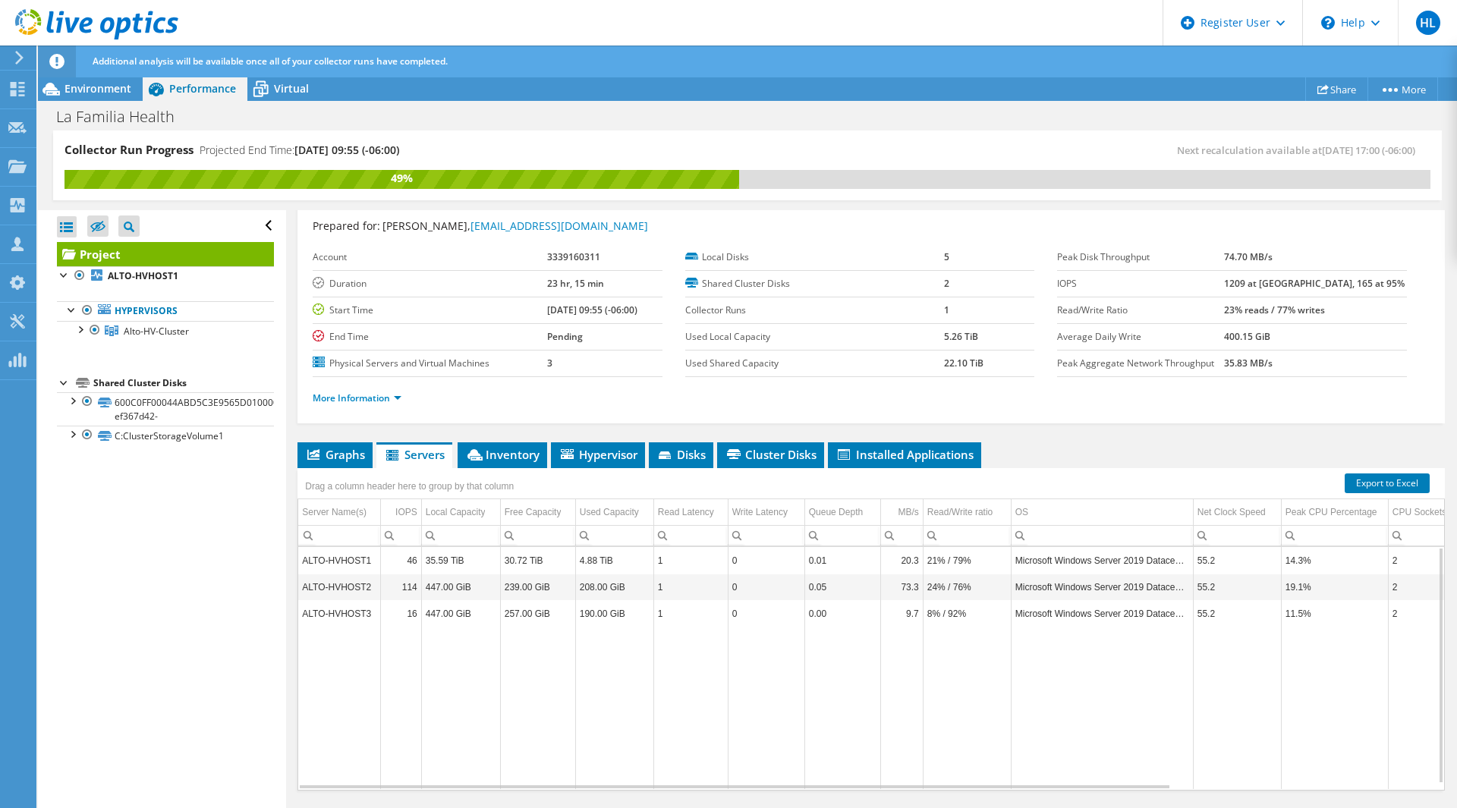
scroll to position [0, 0]
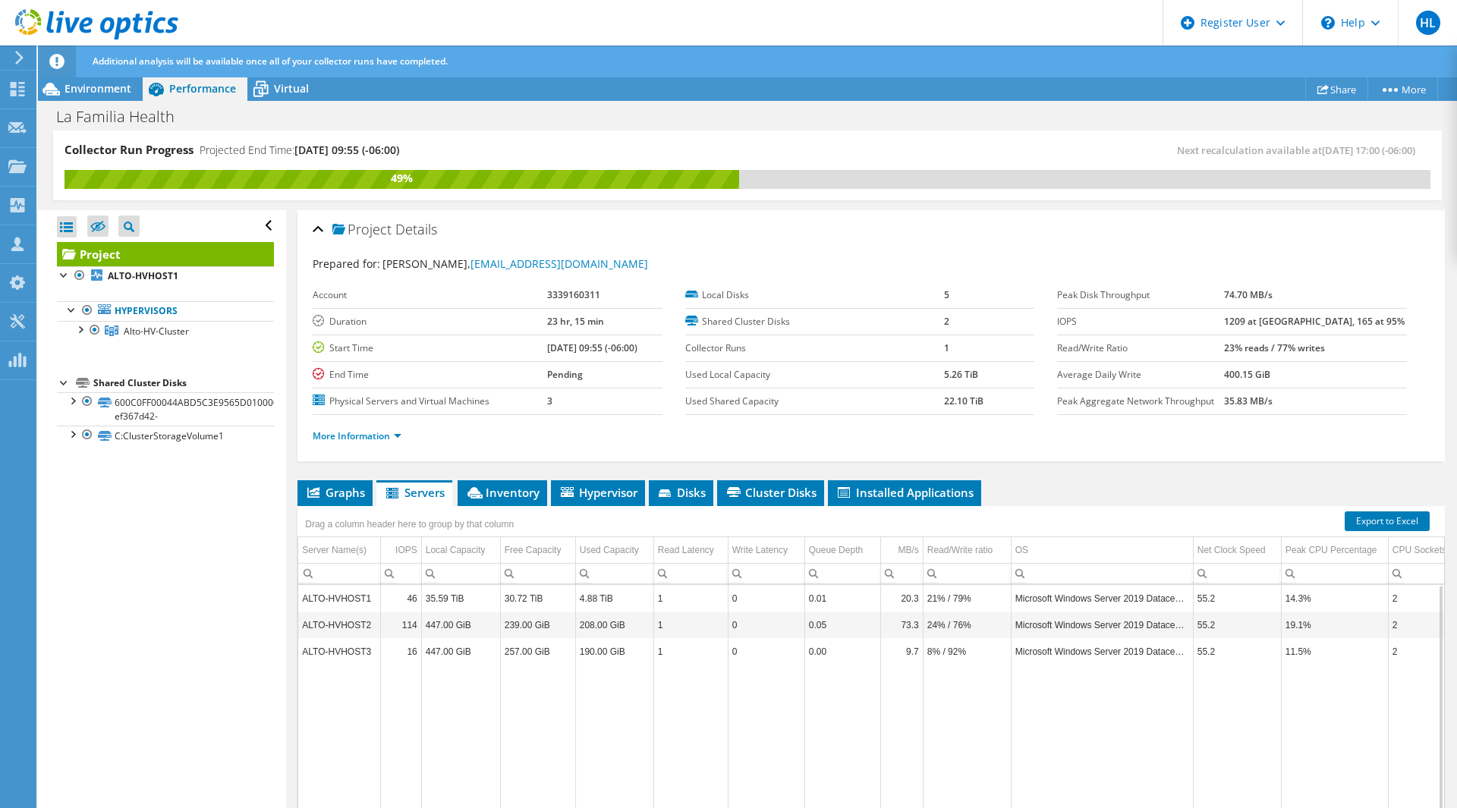
click at [338, 618] on td "ALTO-HVHOST2" at bounding box center [339, 625] width 82 height 27
click at [498, 497] on span "Inventory" at bounding box center [502, 492] width 74 height 15
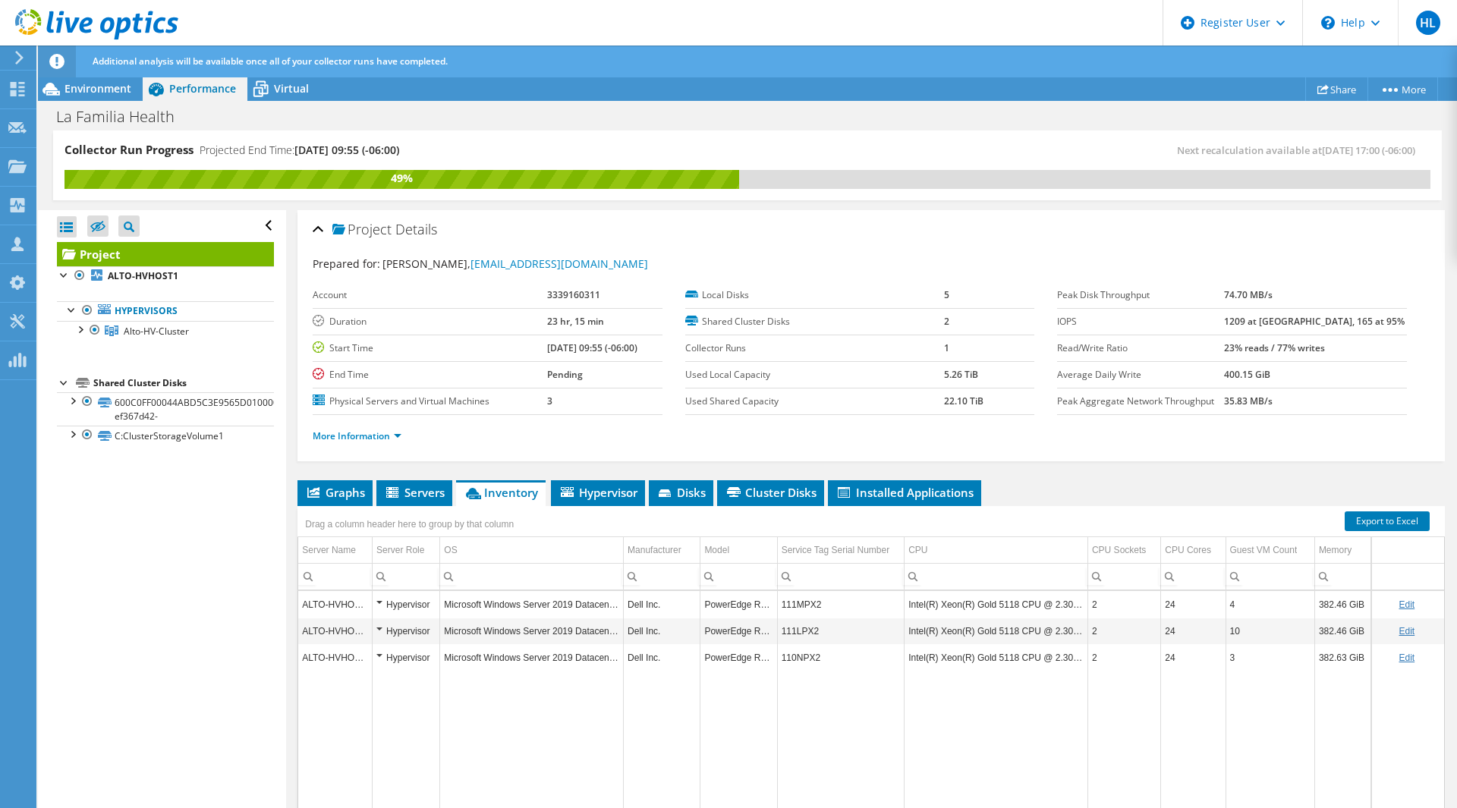
click at [398, 605] on div "Hypervisor" at bounding box center [405, 605] width 59 height 18
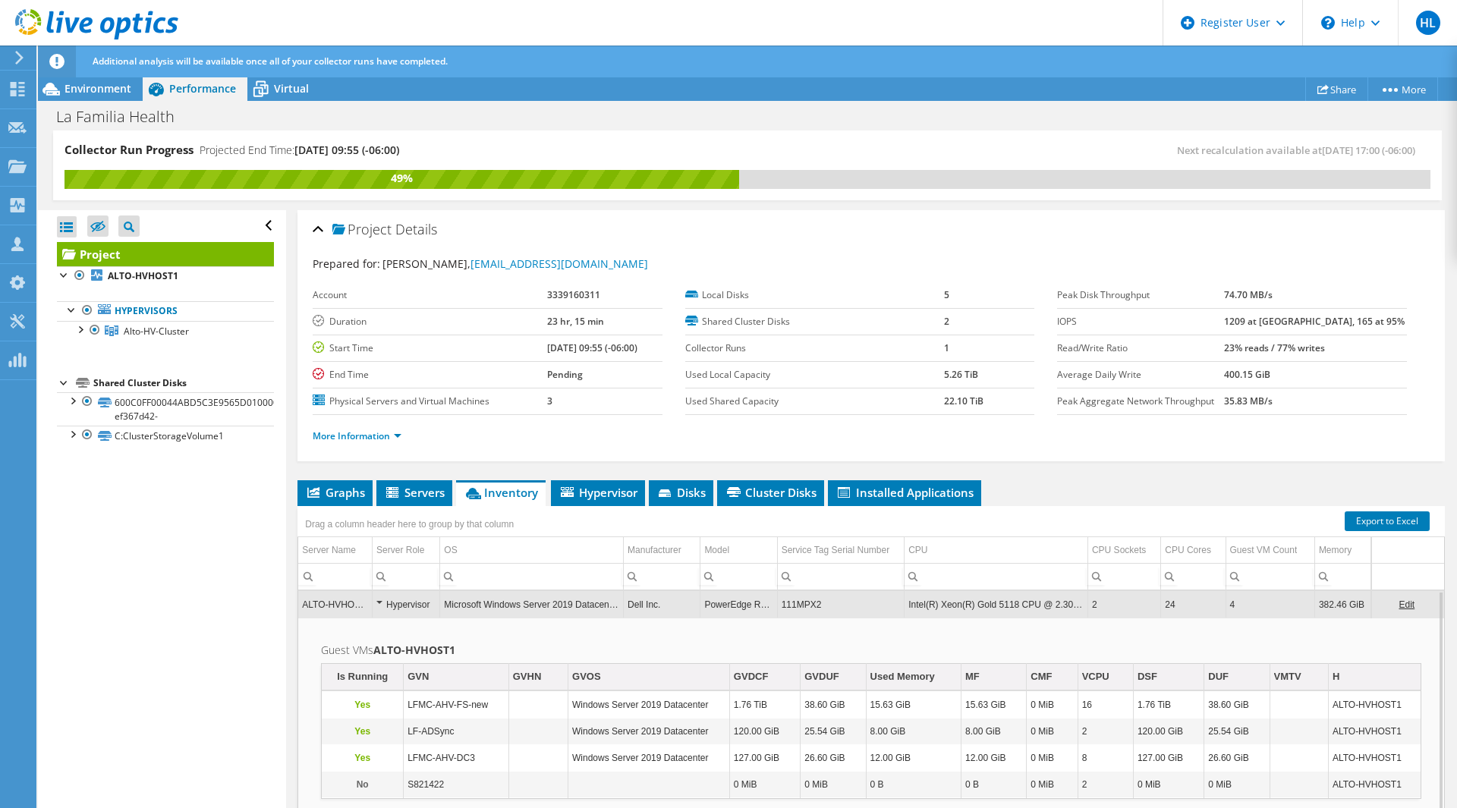
click at [392, 604] on div "Hypervisor" at bounding box center [405, 605] width 59 height 18
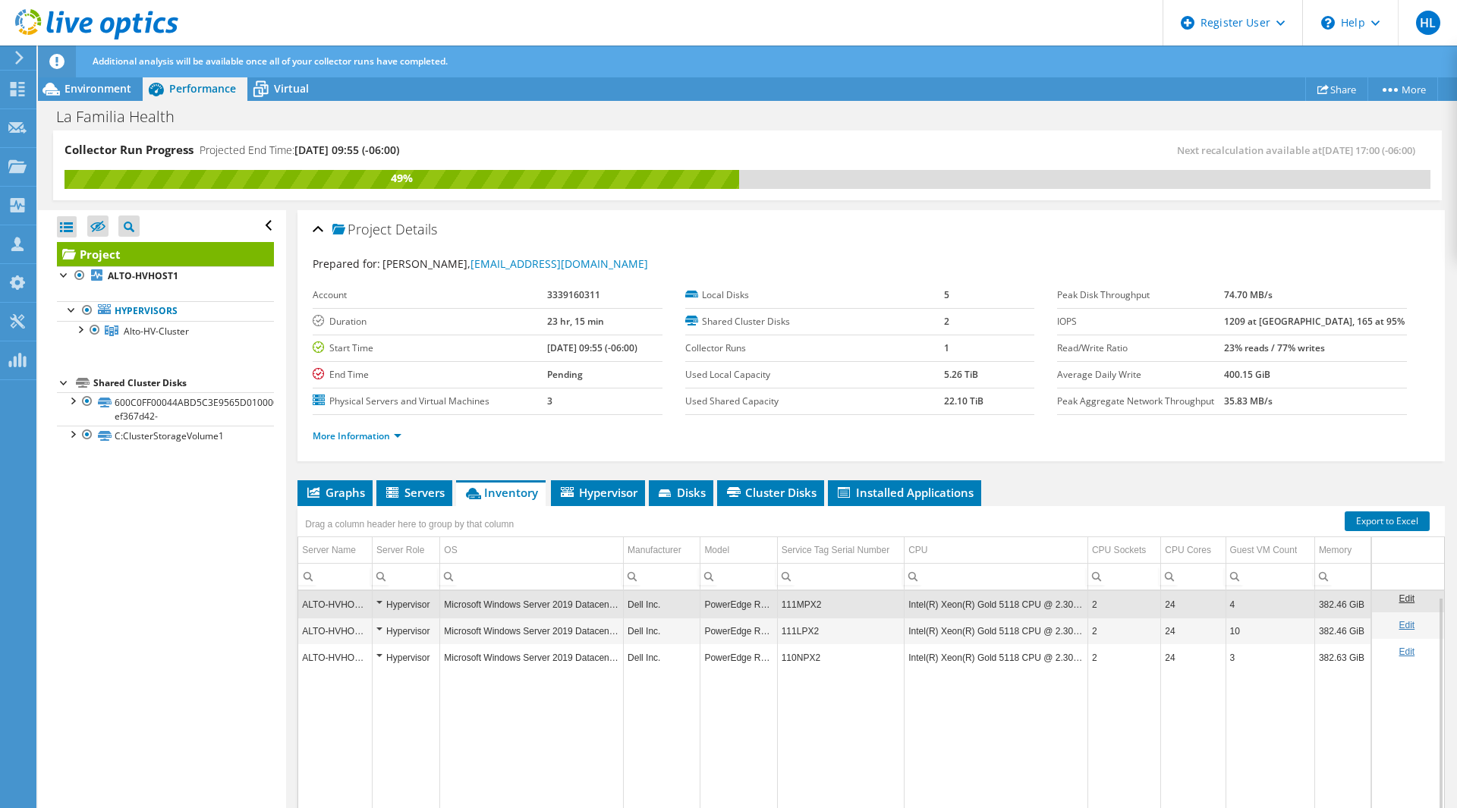
scroll to position [76, 0]
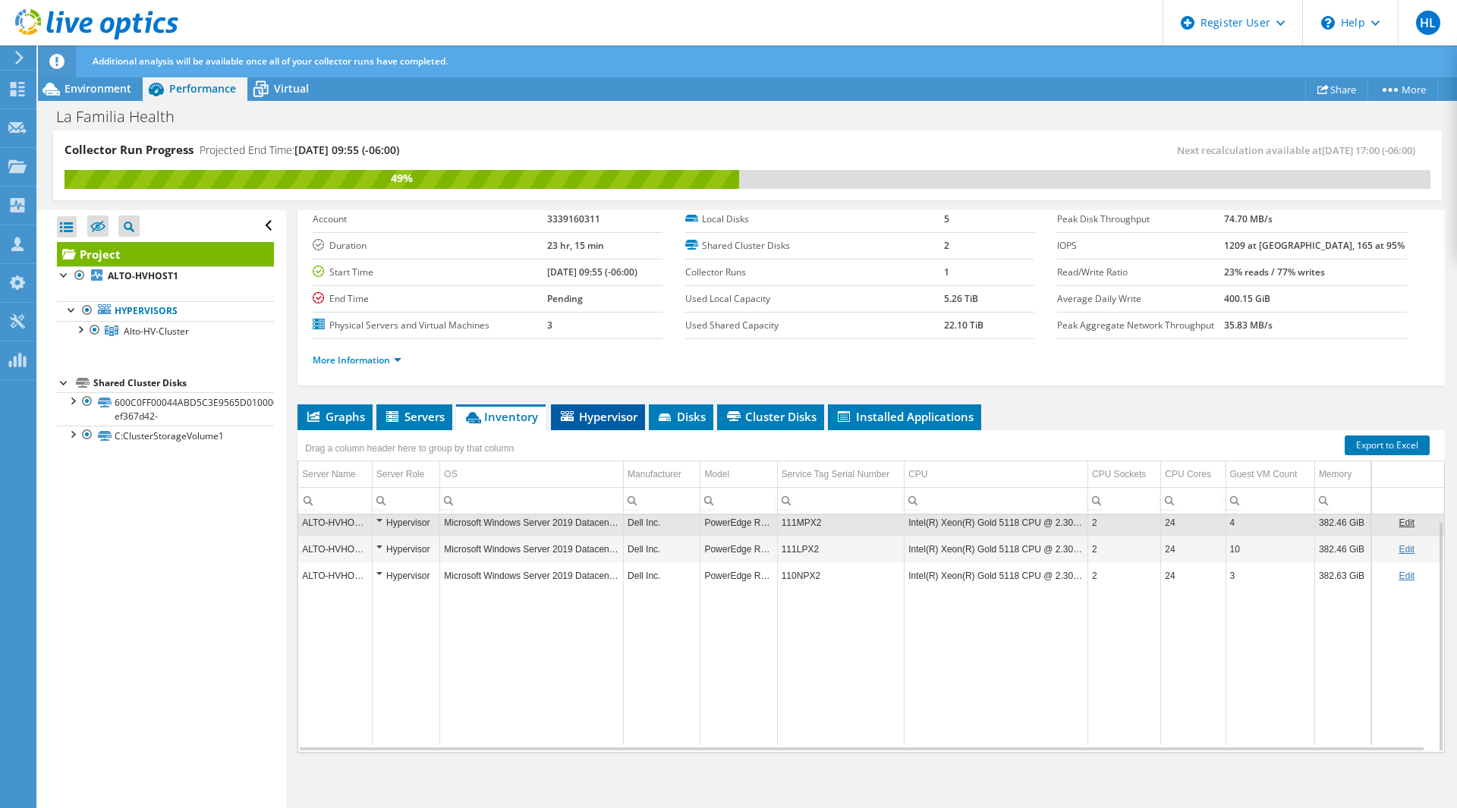
click at [636, 427] on li "Hypervisor" at bounding box center [598, 418] width 94 height 26
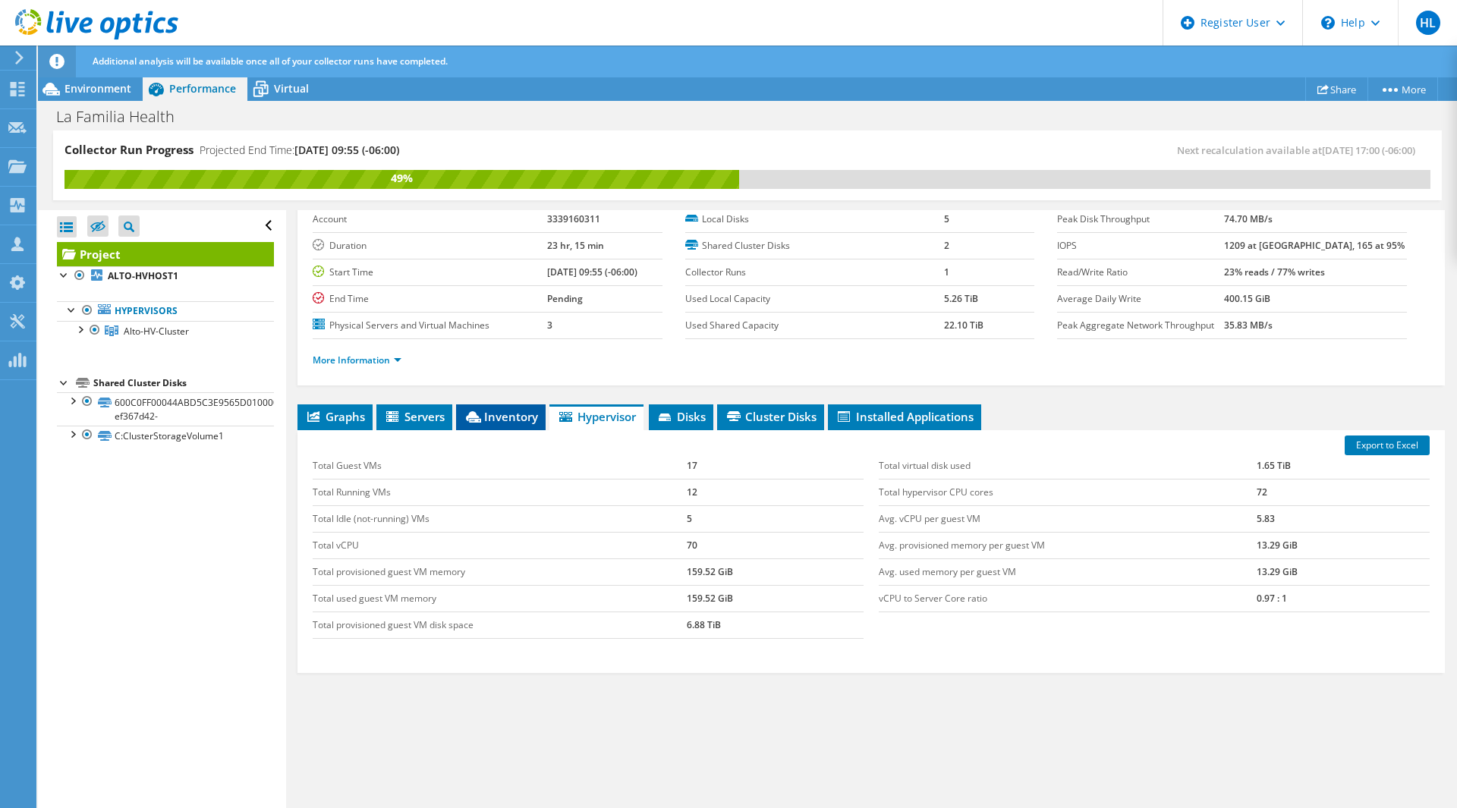
click at [494, 406] on li "Inventory" at bounding box center [501, 418] width 90 height 26
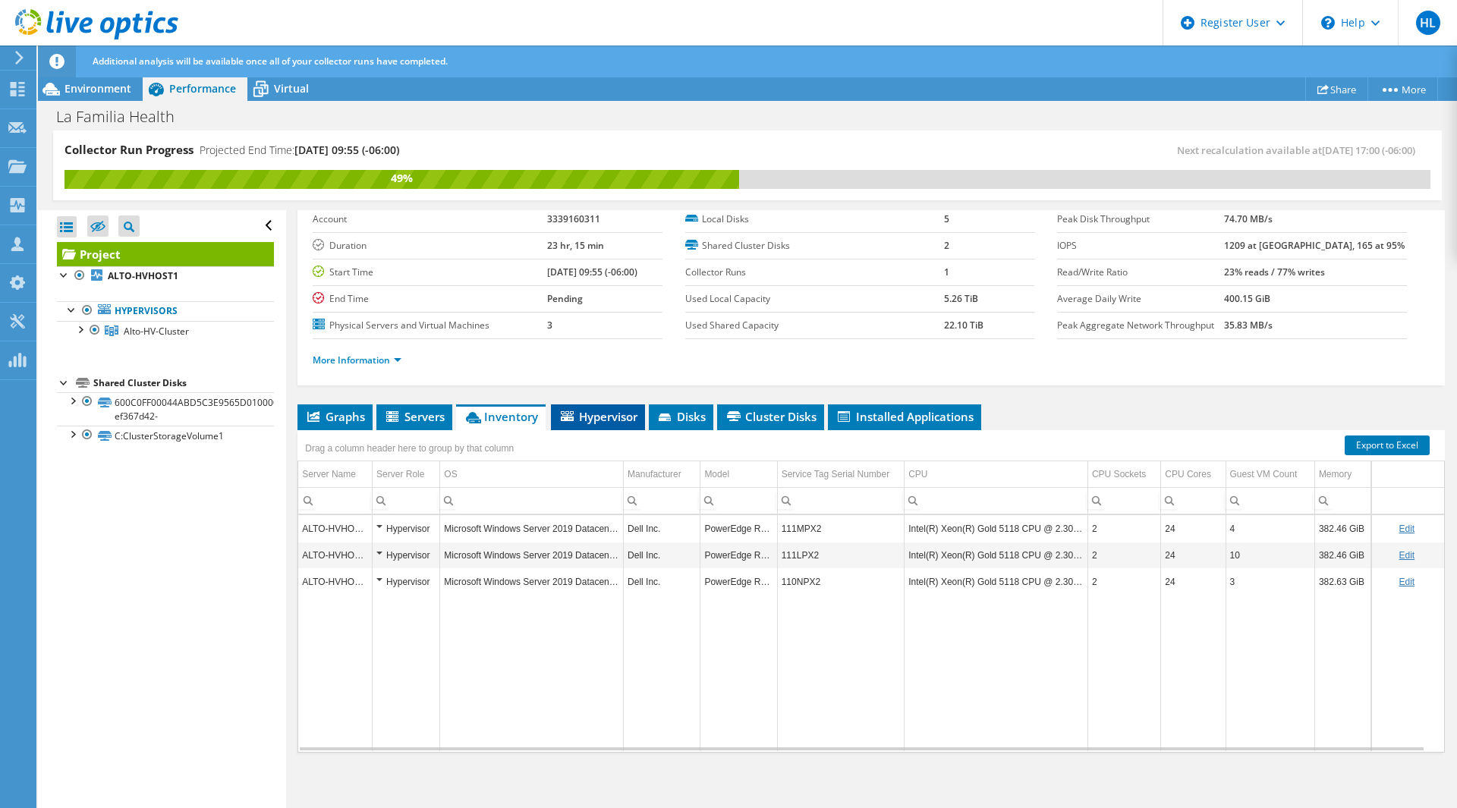
click at [611, 405] on li "Hypervisor" at bounding box center [598, 418] width 94 height 26
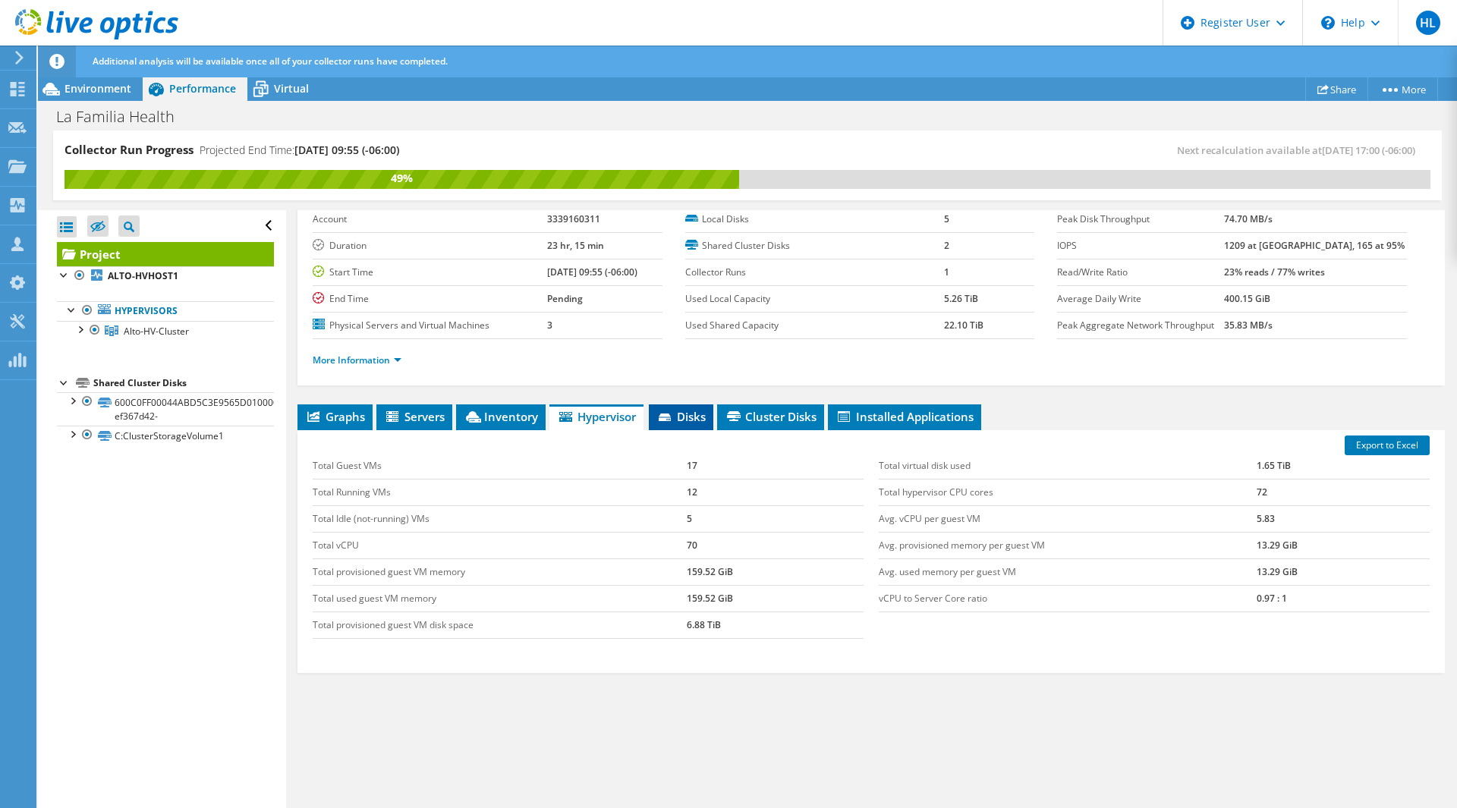
click at [663, 409] on span "Disks" at bounding box center [680, 416] width 49 height 15
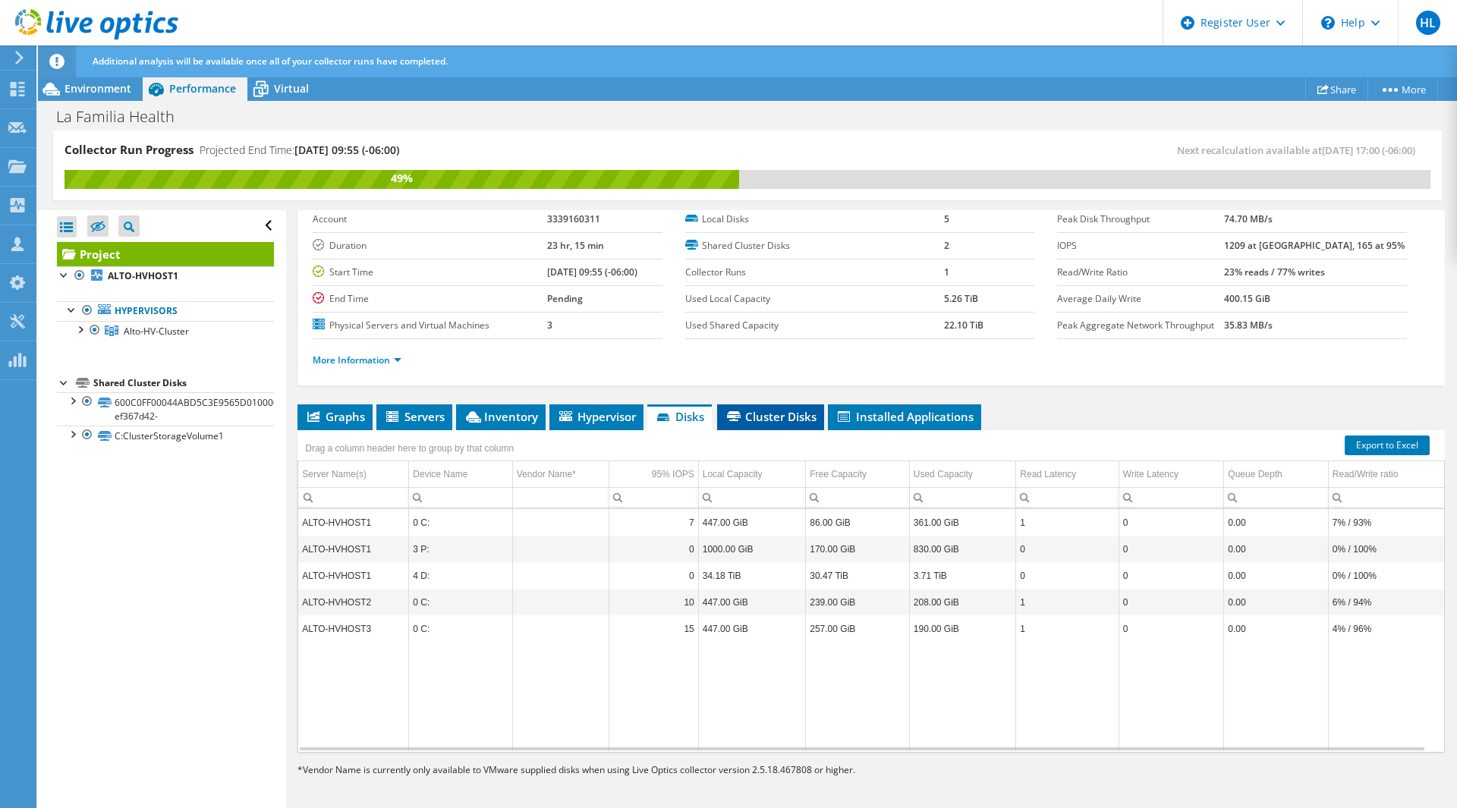
click at [744, 419] on span "Cluster Disks" at bounding box center [771, 416] width 92 height 15
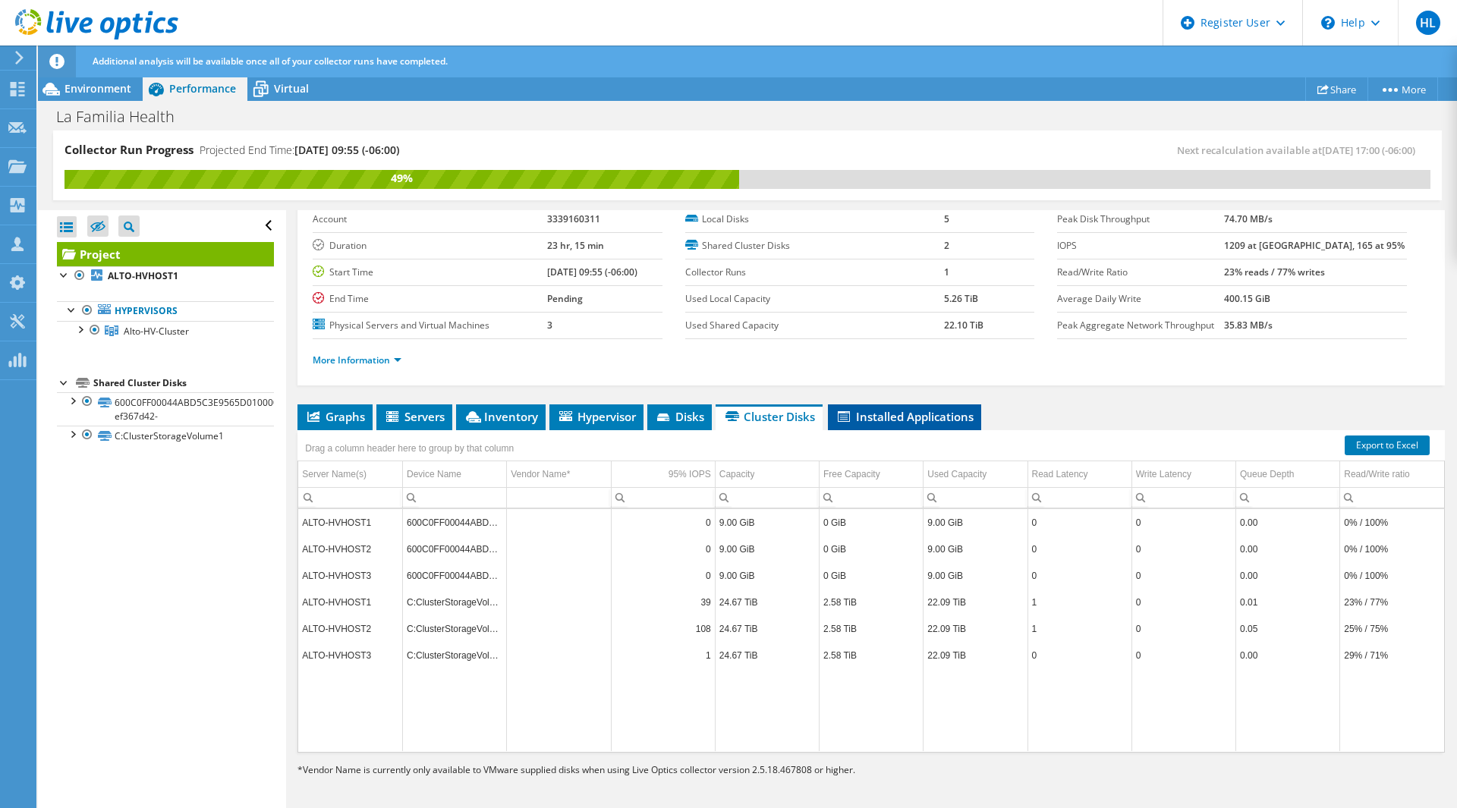
click at [877, 405] on li "Installed Applications" at bounding box center [904, 418] width 153 height 26
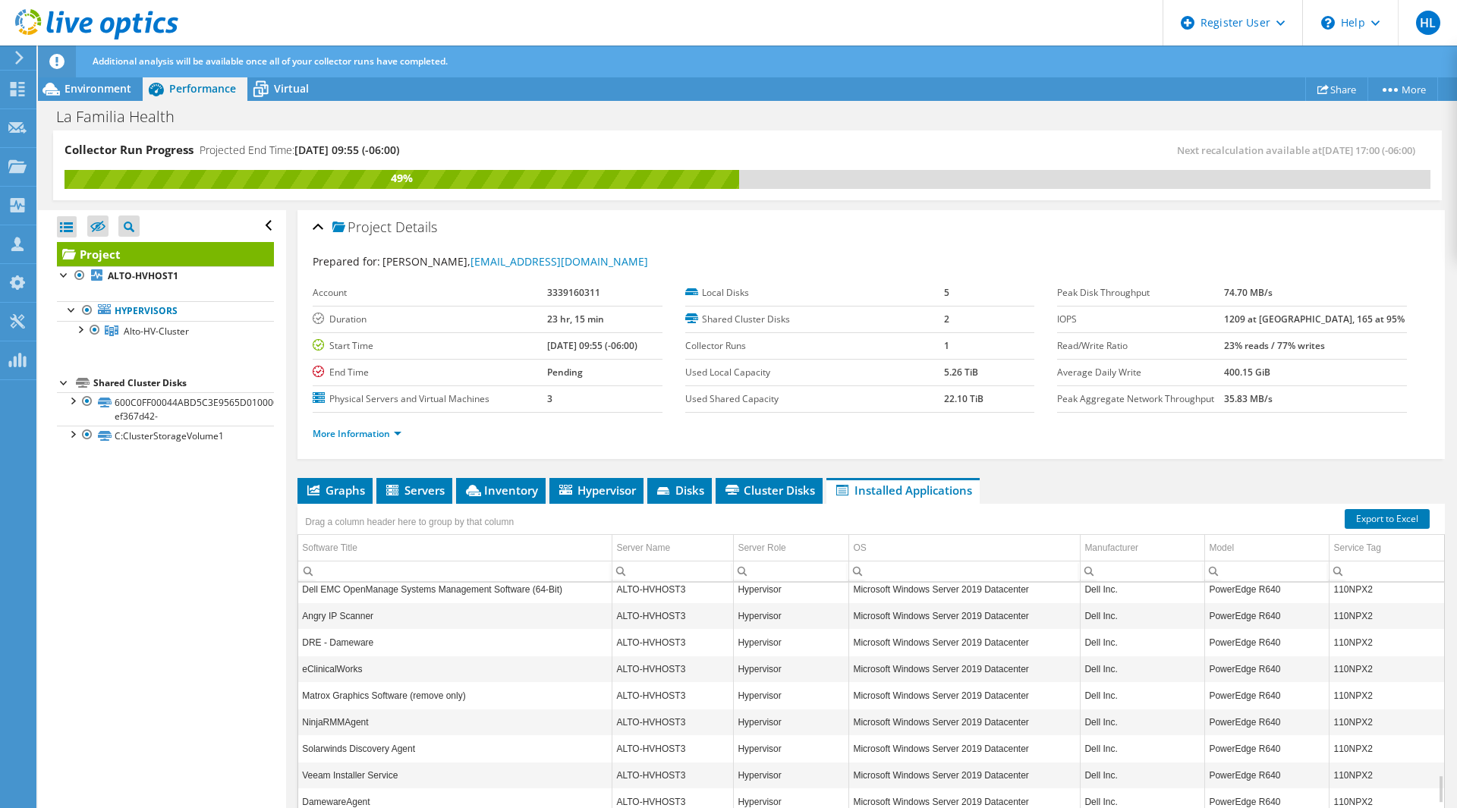
scroll to position [0, 0]
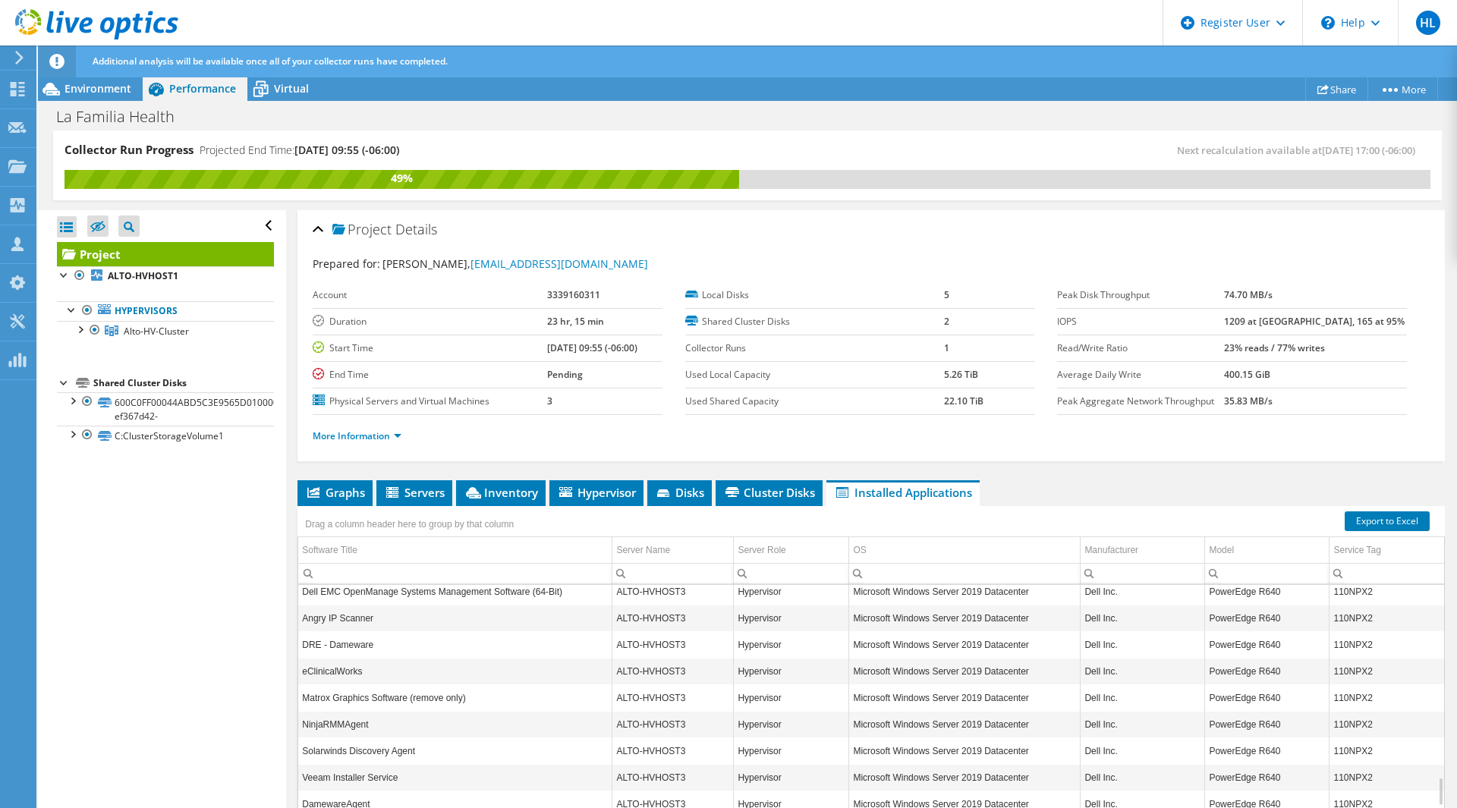
drag, startPoint x: 406, startPoint y: 618, endPoint x: 395, endPoint y: 519, distance: 99.3
click at [271, 79] on icon at bounding box center [260, 89] width 27 height 27
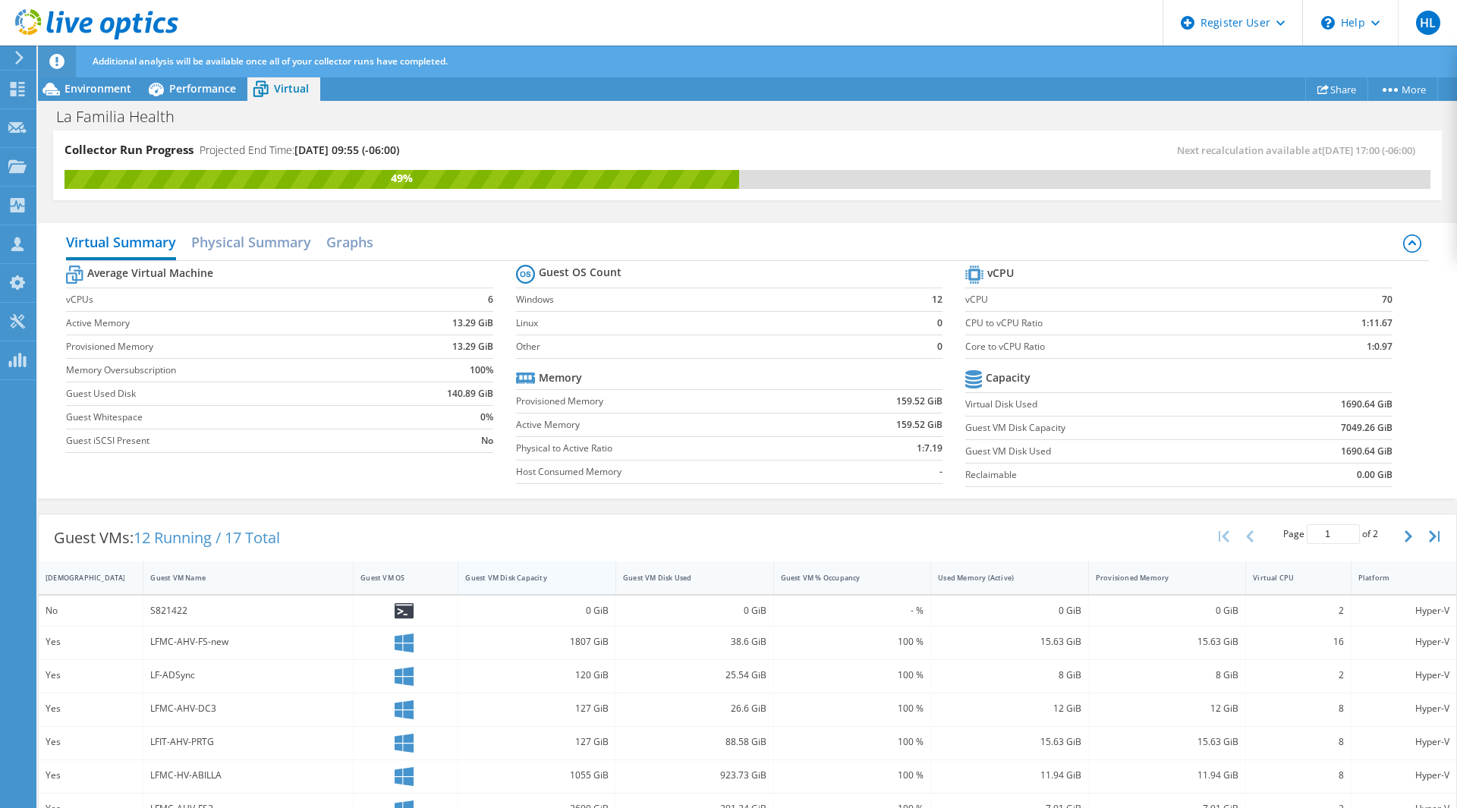
click at [510, 577] on div "Guest VM Disk Capacity" at bounding box center [527, 578] width 125 height 10
click at [508, 578] on div "Guest VM Disk Capacity" at bounding box center [527, 578] width 125 height 10
click at [275, 240] on h2 "Physical Summary" at bounding box center [251, 243] width 120 height 33
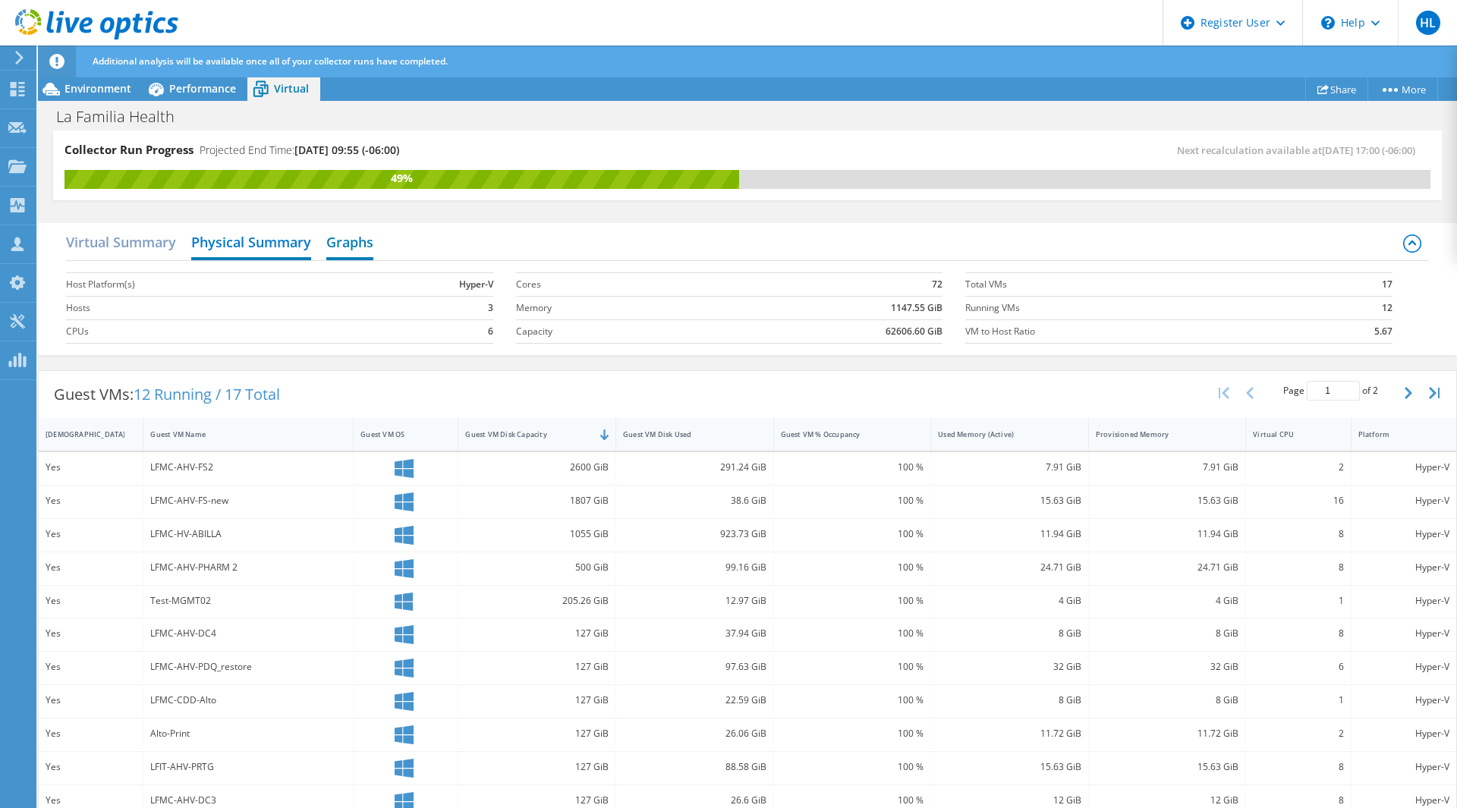
click at [353, 253] on h2 "Graphs" at bounding box center [349, 243] width 47 height 33
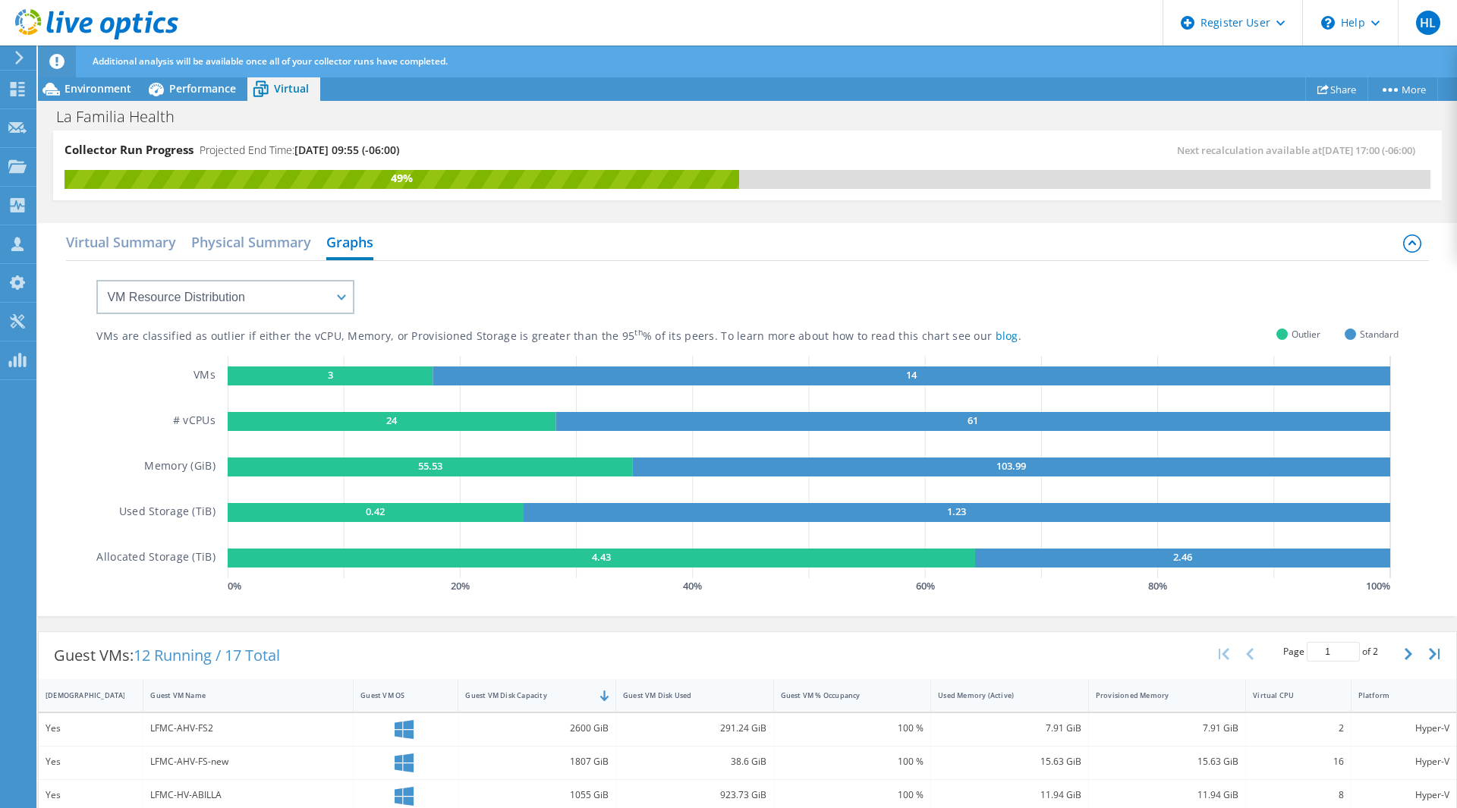
click at [109, 263] on div "VM Resource Distribution Provisioning Contrast Over Provisioning" at bounding box center [210, 287] width 288 height 53
click at [79, 86] on span "Environment" at bounding box center [98, 88] width 67 height 14
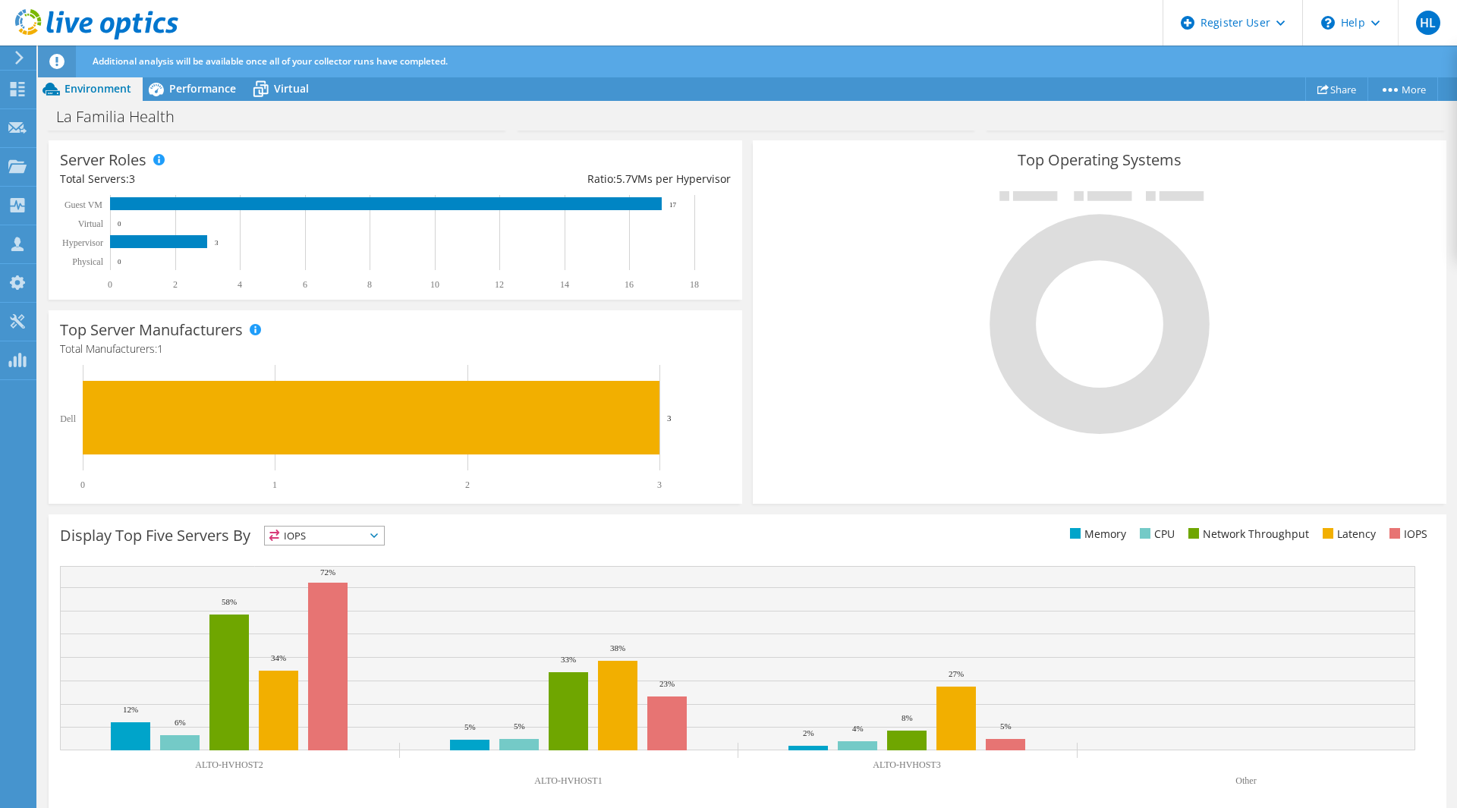
scroll to position [294, 0]
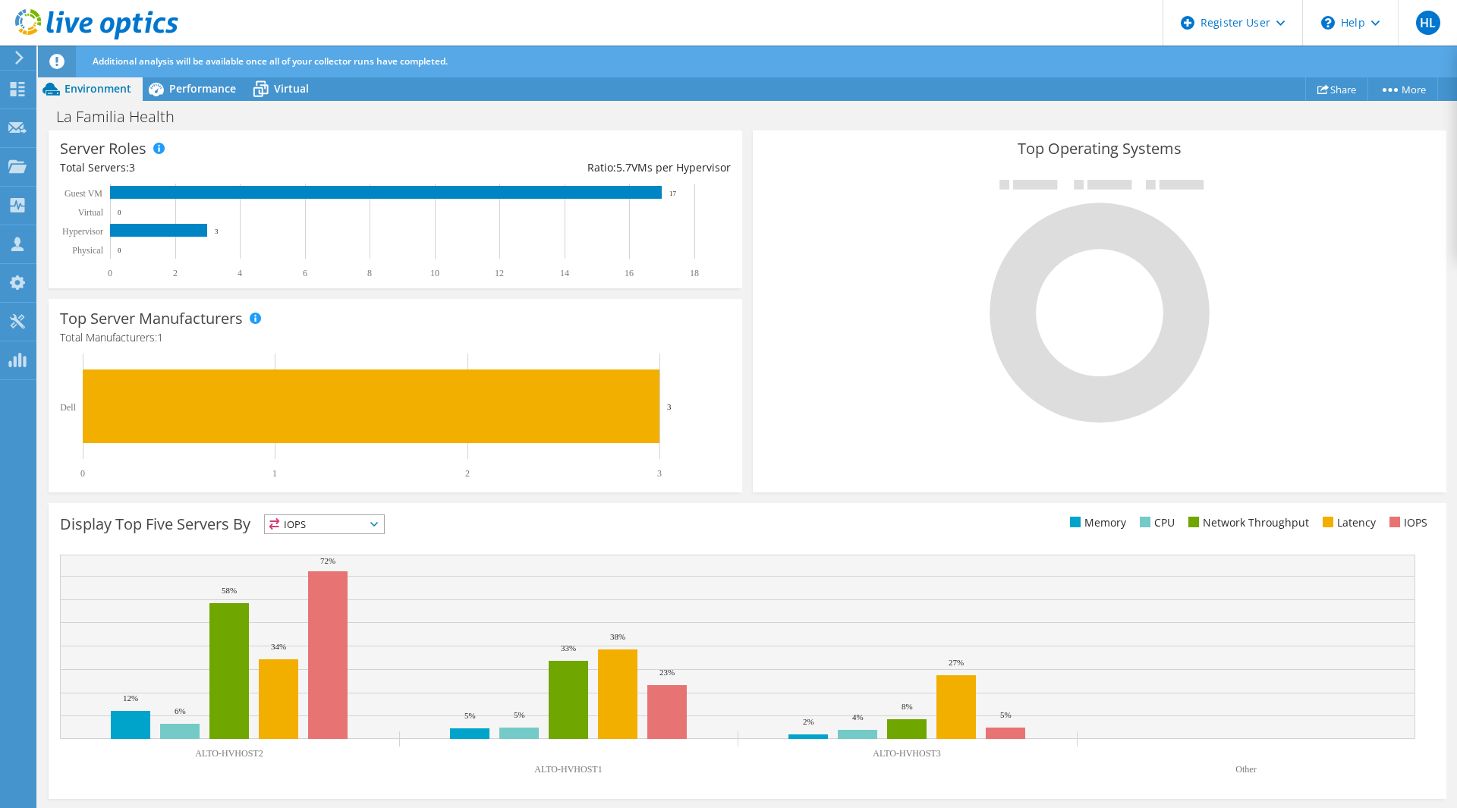
click at [329, 518] on span "IOPS" at bounding box center [324, 524] width 119 height 18
click at [574, 539] on div "Display Top Five Servers By IOPS IOPS" at bounding box center [404, 527] width 688 height 25
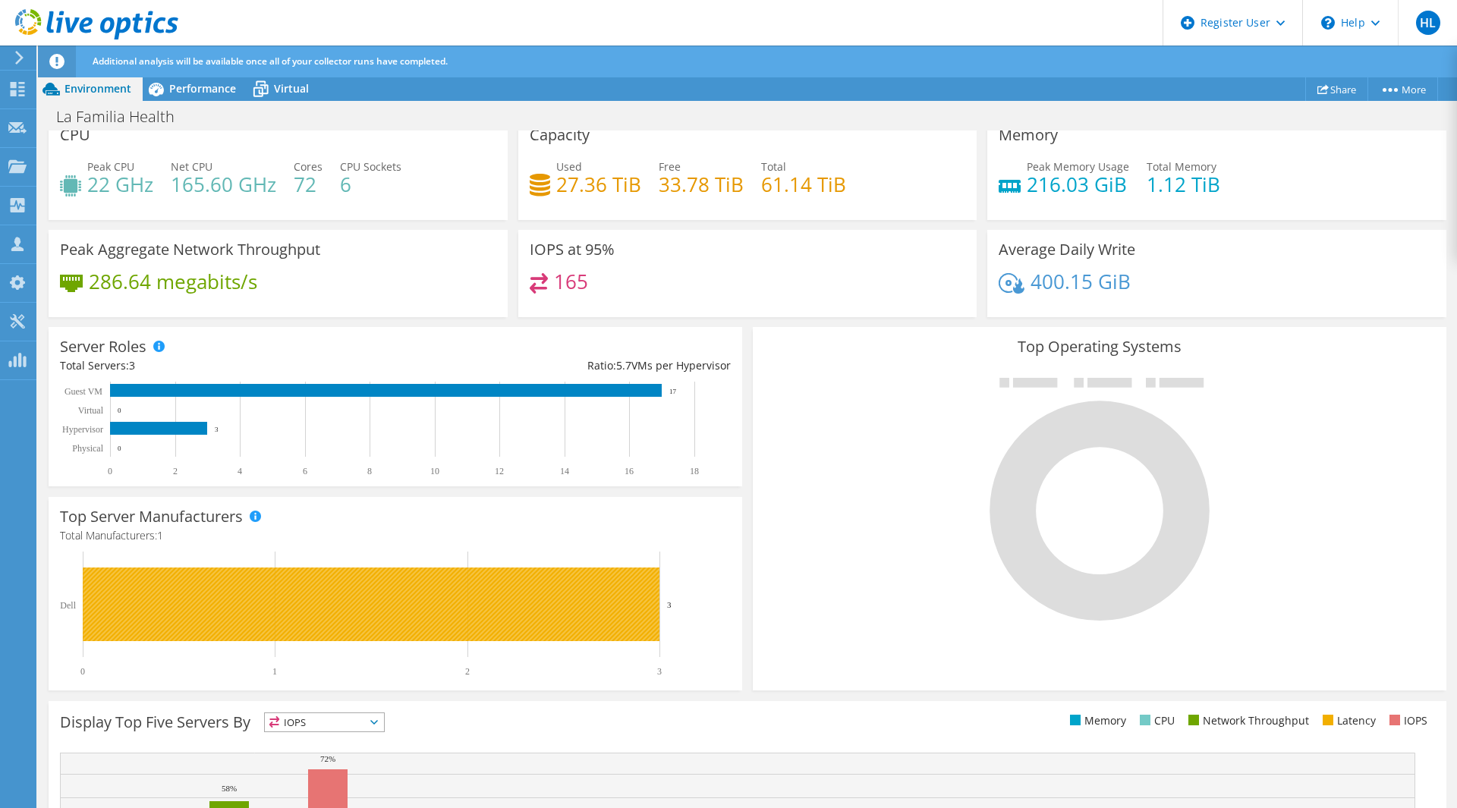
scroll to position [66, 0]
